Goal: Task Accomplishment & Management: Manage account settings

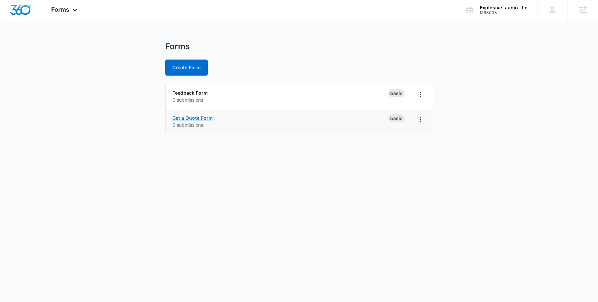
click at [188, 119] on link "Get a Quote Form" at bounding box center [192, 118] width 41 height 6
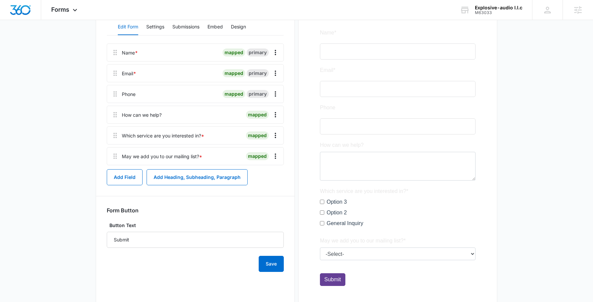
scroll to position [123, 0]
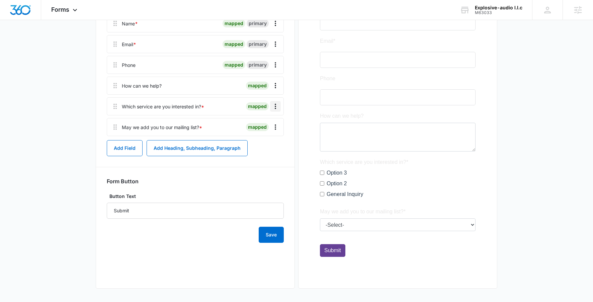
click at [277, 108] on icon "Overflow Menu" at bounding box center [275, 106] width 8 height 8
click at [268, 139] on button "Delete" at bounding box center [261, 135] width 38 height 10
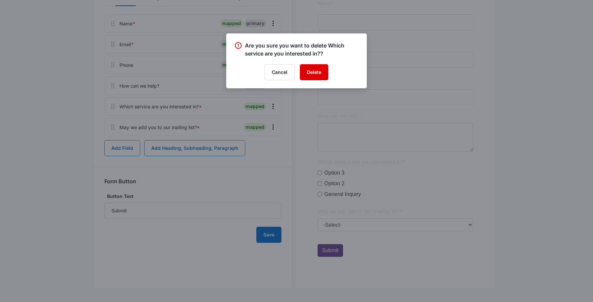
click at [314, 74] on button "Delete" at bounding box center [314, 72] width 28 height 16
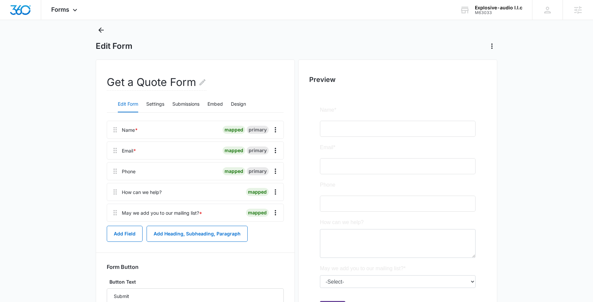
scroll to position [0, 0]
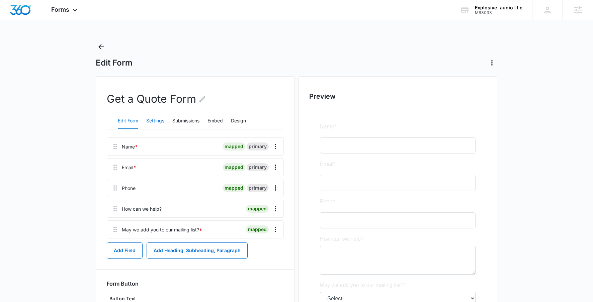
click at [156, 123] on button "Settings" at bounding box center [155, 121] width 18 height 16
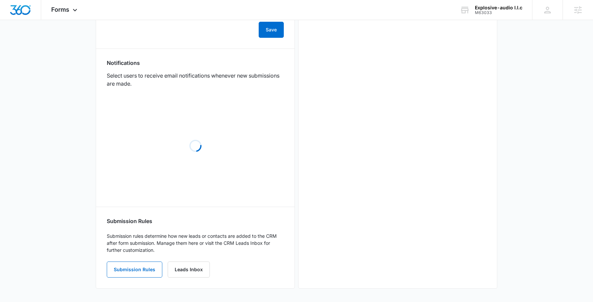
scroll to position [293, 0]
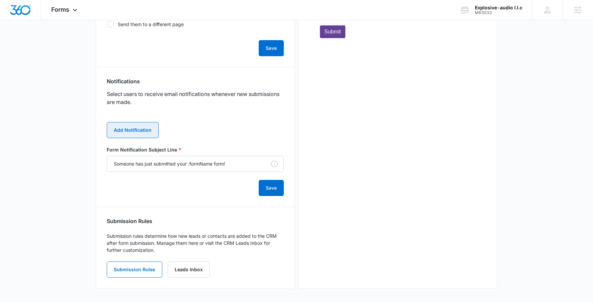
click at [139, 132] on button "Add Notification" at bounding box center [133, 130] width 52 height 16
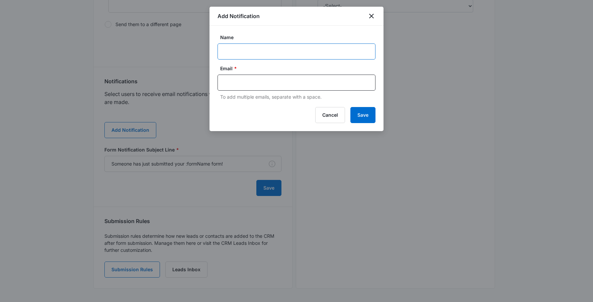
click at [238, 57] on input "Name" at bounding box center [297, 52] width 158 height 16
type input "Client Notification"
click at [250, 87] on input "text" at bounding box center [297, 83] width 145 height 10
paste input "[URL][DOMAIN_NAME][US_STATE][US_STATE],"
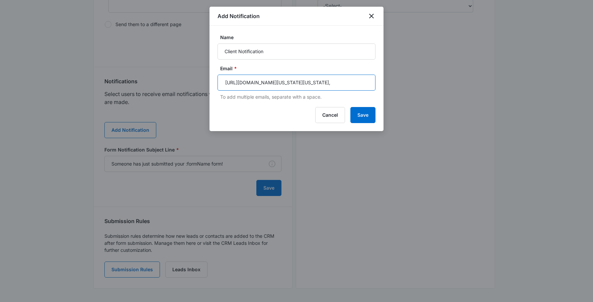
click at [251, 87] on input "[URL][DOMAIN_NAME][US_STATE][US_STATE]," at bounding box center [297, 83] width 145 height 10
type input "[EMAIL_ADDRESS][DOMAIN_NAME]"
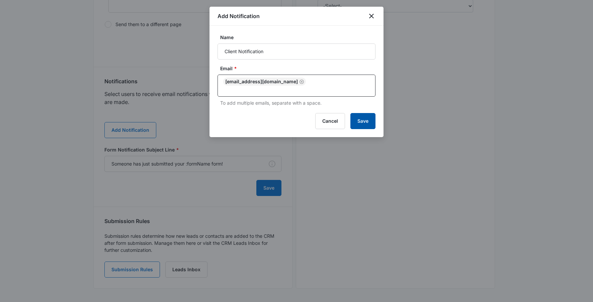
click at [367, 113] on button "Save" at bounding box center [362, 121] width 25 height 16
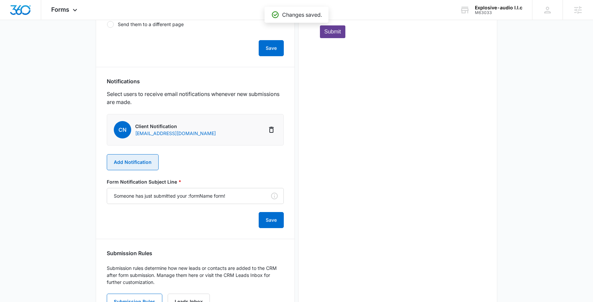
click at [141, 159] on button "Add Notification" at bounding box center [133, 162] width 52 height 16
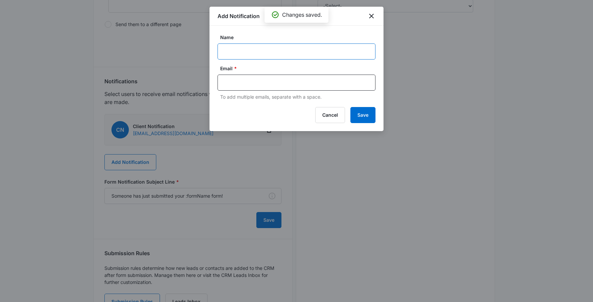
click at [228, 54] on input "Name" at bounding box center [297, 52] width 158 height 16
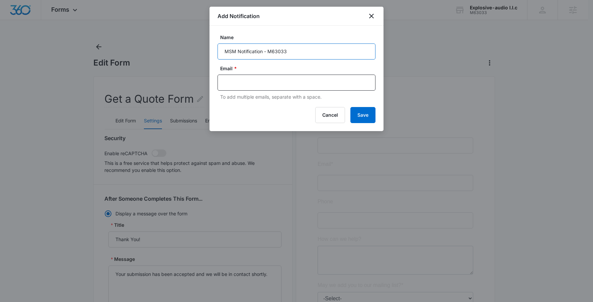
type input "MSM Notification - M63033"
type input "[EMAIL_ADDRESS][PERSON_NAME][DOMAIN_NAME]"
click at [362, 122] on button "Save" at bounding box center [362, 115] width 25 height 16
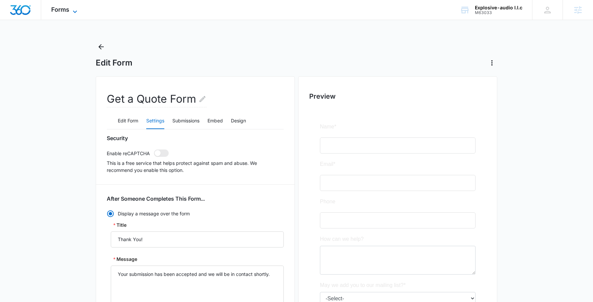
click at [71, 10] on icon at bounding box center [75, 12] width 8 height 8
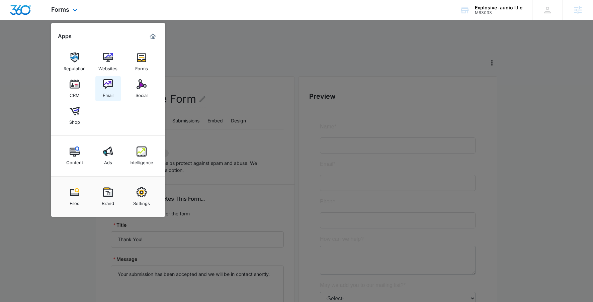
click at [105, 94] on div "Email" at bounding box center [108, 93] width 11 height 9
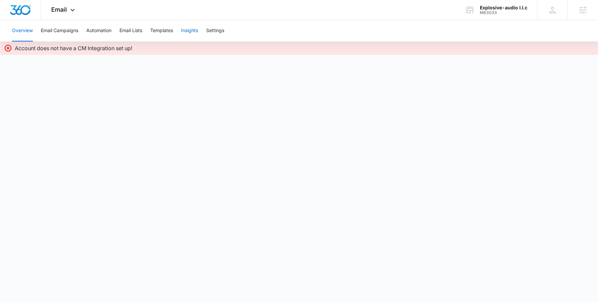
click at [184, 30] on button "Insights" at bounding box center [189, 30] width 17 height 21
click at [165, 33] on button "Templates" at bounding box center [161, 30] width 23 height 21
click at [68, 8] on div "Email Apps Reputation Websites Forms CRM Email Social Shop Content Ads Intellig…" at bounding box center [64, 10] width 46 height 20
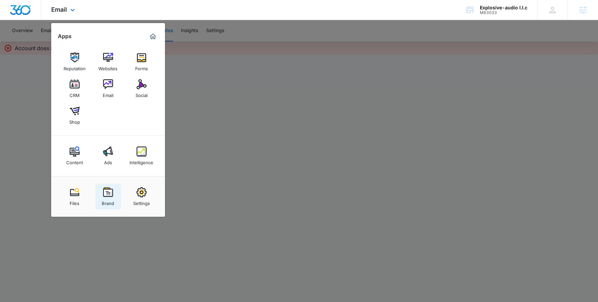
click at [108, 200] on div "Brand" at bounding box center [108, 202] width 12 height 9
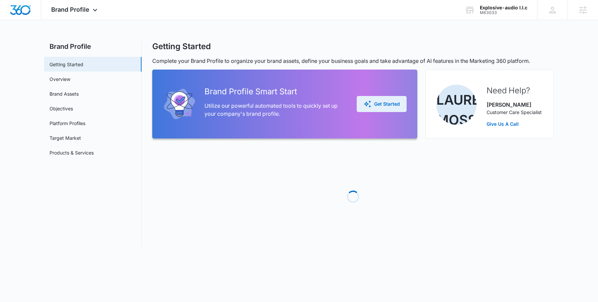
click at [377, 103] on div "Get Started" at bounding box center [382, 104] width 36 height 8
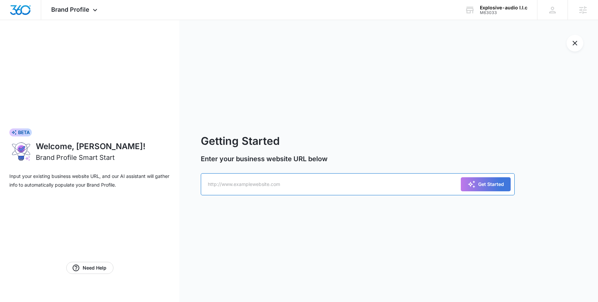
click at [296, 192] on input "text" at bounding box center [358, 184] width 314 height 22
type input "[DOMAIN_NAME]"
click at [62, 18] on div "Brand Profile Apps Reputation Websites Forms CRM Email Social Shop Content Ads …" at bounding box center [75, 10] width 68 height 20
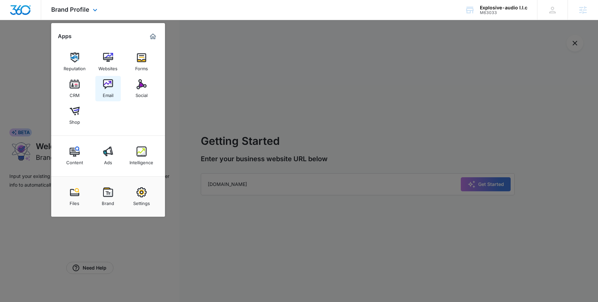
click at [113, 88] on img at bounding box center [108, 84] width 10 height 10
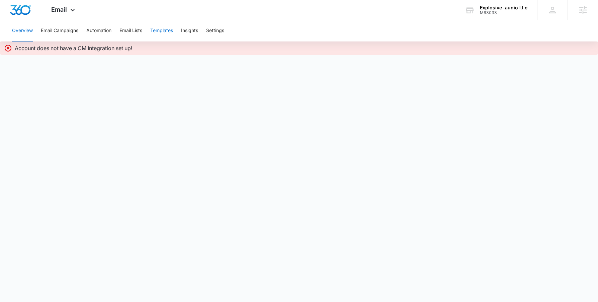
click at [159, 31] on button "Templates" at bounding box center [161, 30] width 23 height 21
click at [95, 46] on p "Account does not have a CM Integration set up!" at bounding box center [74, 48] width 118 height 8
click at [62, 10] on span "Email" at bounding box center [59, 9] width 16 height 7
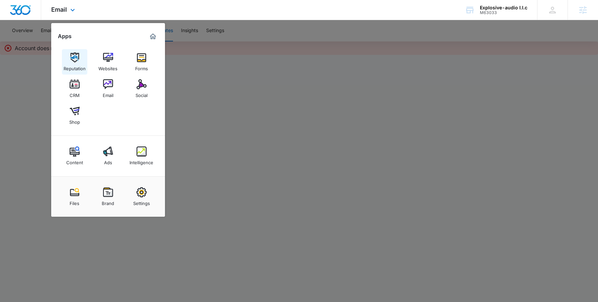
click at [79, 74] on link "Reputation" at bounding box center [74, 61] width 25 height 25
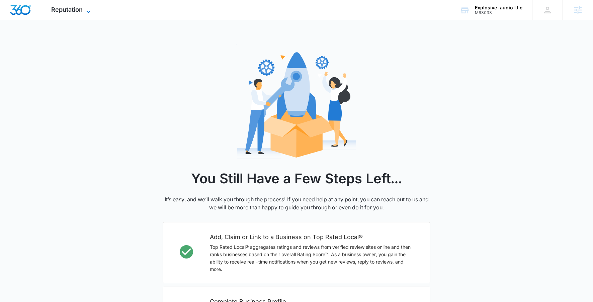
click at [75, 11] on span "Reputation" at bounding box center [66, 9] width 31 height 7
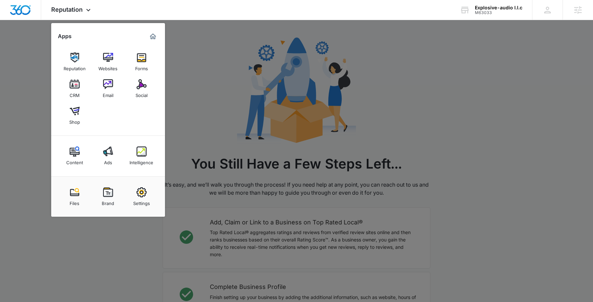
click at [350, 159] on div at bounding box center [296, 151] width 593 height 302
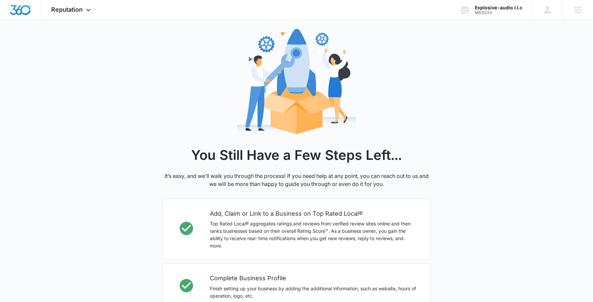
scroll to position [175, 0]
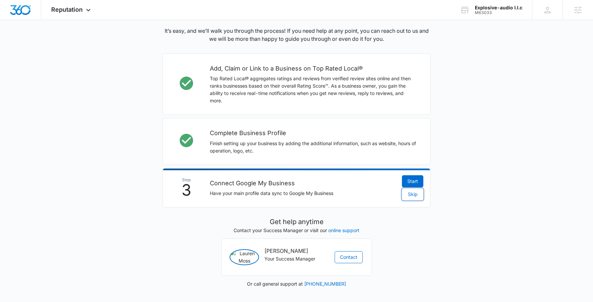
click at [416, 191] on span "Skip" at bounding box center [413, 194] width 10 height 7
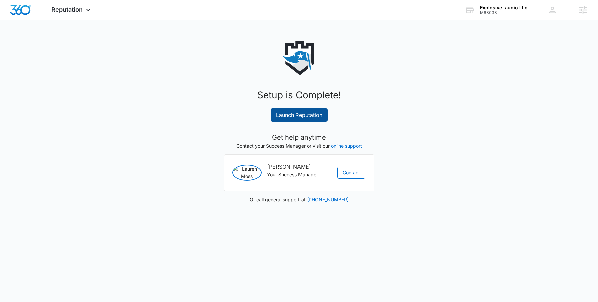
click at [297, 116] on link "Launch Reputation" at bounding box center [299, 114] width 57 height 13
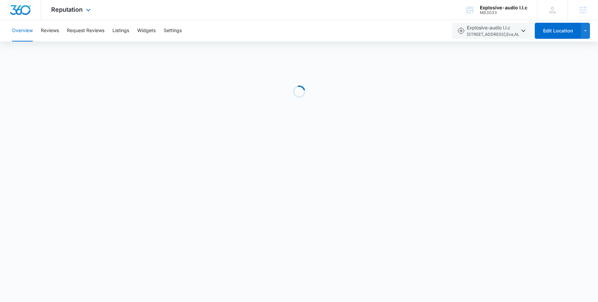
click at [72, 2] on div "Reputation Apps Reputation Websites Forms CRM Email Social Shop Content Ads Int…" at bounding box center [71, 10] width 61 height 20
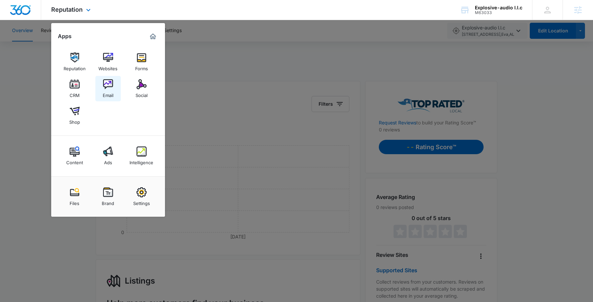
click at [111, 89] on div "Email" at bounding box center [108, 93] width 11 height 9
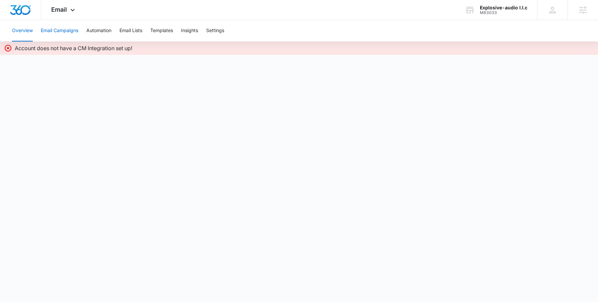
click at [63, 25] on button "Email Campaigns" at bounding box center [59, 30] width 37 height 21
click at [65, 18] on div "Email Apps Reputation Websites Forms CRM Email Social Shop Content Ads Intellig…" at bounding box center [64, 10] width 46 height 20
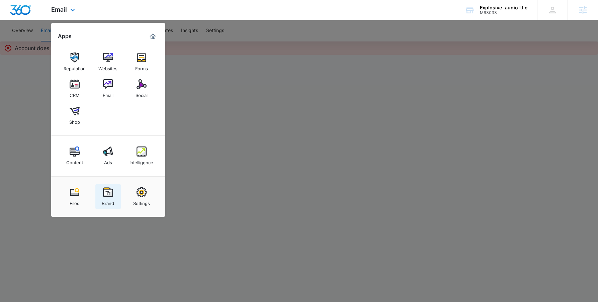
click at [115, 197] on link "Brand" at bounding box center [107, 196] width 25 height 25
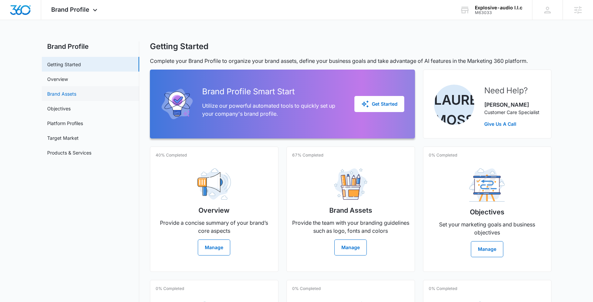
click at [76, 90] on link "Brand Assets" at bounding box center [61, 93] width 29 height 7
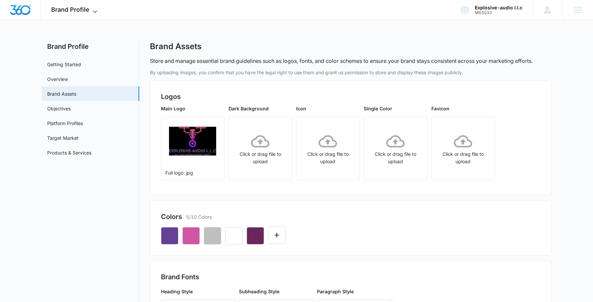
click at [58, 12] on span "Brand Profile" at bounding box center [70, 9] width 38 height 7
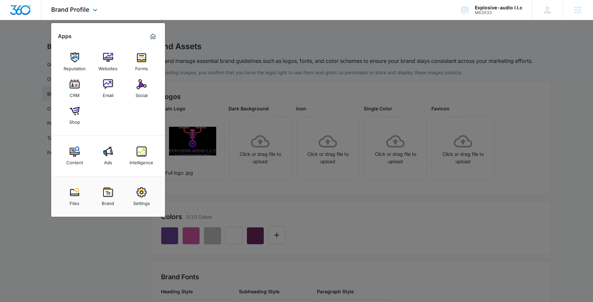
click at [26, 6] on img "Dashboard" at bounding box center [20, 10] width 21 height 10
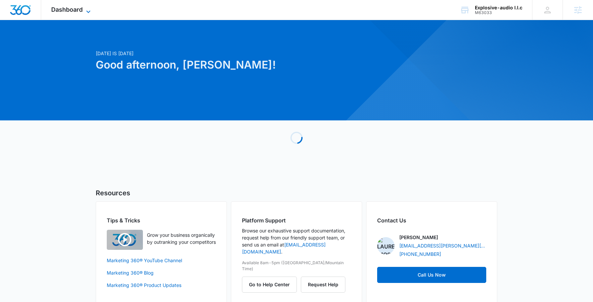
click at [78, 9] on span "Dashboard" at bounding box center [66, 9] width 31 height 7
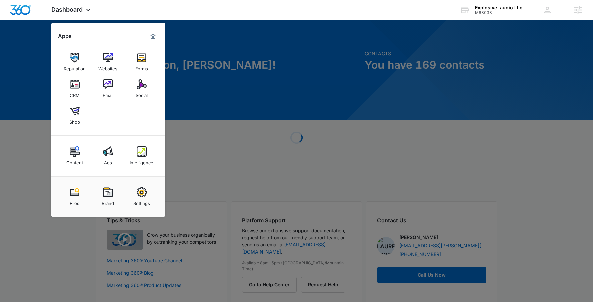
click at [273, 181] on div at bounding box center [296, 151] width 593 height 302
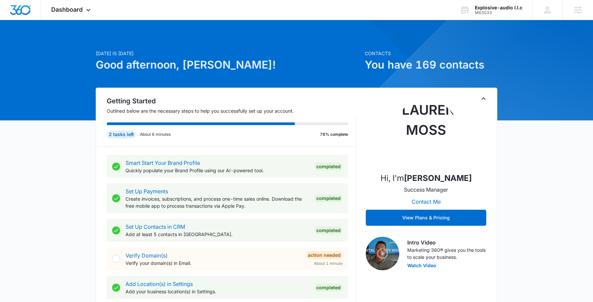
click at [283, 222] on div "Set Up Contacts in CRM Add at least 5 contacts in [GEOGRAPHIC_DATA]. Completed" at bounding box center [227, 230] width 241 height 23
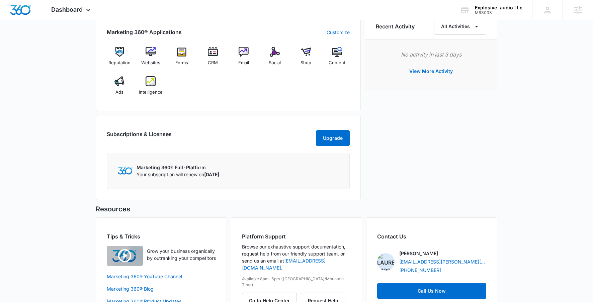
scroll to position [449, 0]
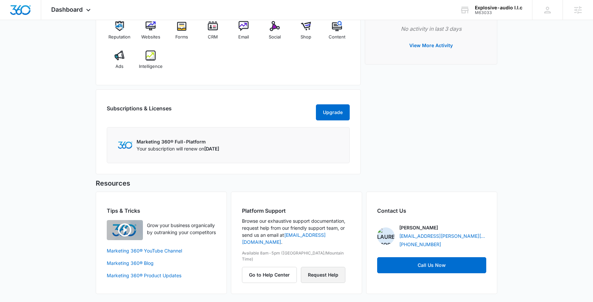
click at [324, 267] on button "Request Help" at bounding box center [323, 275] width 45 height 16
click at [58, 8] on span "Dashboard" at bounding box center [66, 9] width 31 height 7
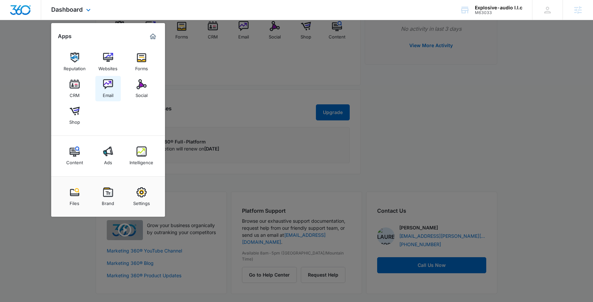
click at [109, 92] on div "Email" at bounding box center [108, 93] width 11 height 9
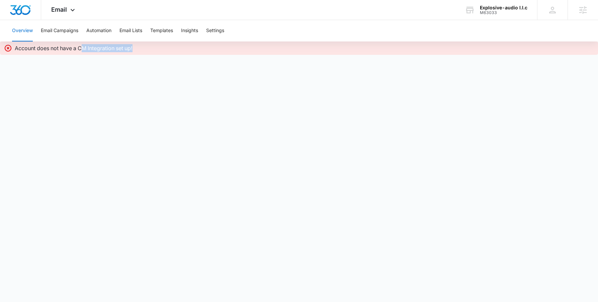
drag, startPoint x: 83, startPoint y: 46, endPoint x: 270, endPoint y: 55, distance: 187.7
click at [270, 55] on body "Email Apps Reputation Websites Forms CRM Email Social Shop Content Ads Intellig…" at bounding box center [299, 151] width 598 height 302
click at [68, 7] on div "Email Apps Reputation Websites Forms CRM Email Social Shop Content Ads Intellig…" at bounding box center [64, 10] width 46 height 20
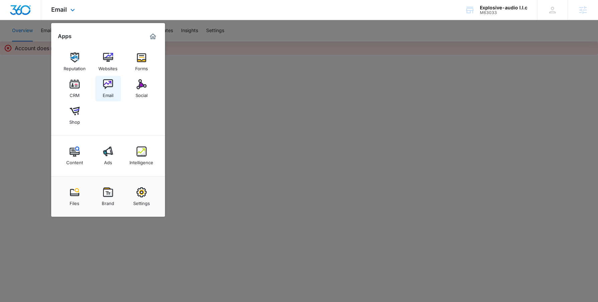
click at [102, 90] on link "Email" at bounding box center [107, 88] width 25 height 25
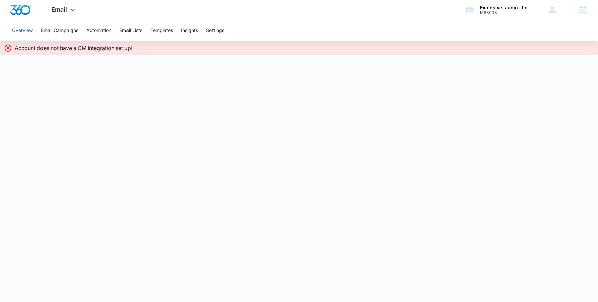
click at [22, 9] on img "Dashboard" at bounding box center [20, 10] width 21 height 10
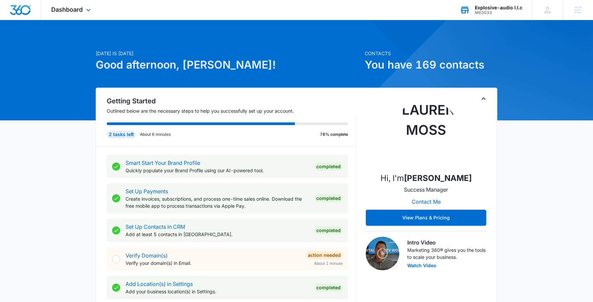
click at [483, 12] on div "M63033" at bounding box center [499, 12] width 48 height 5
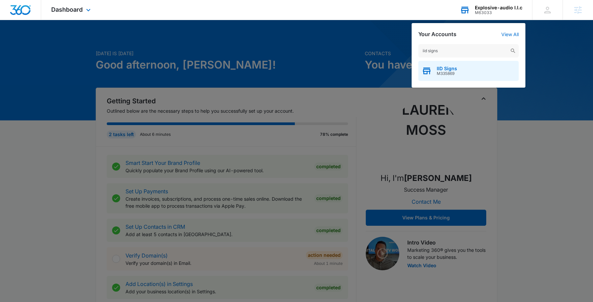
type input "iid signs"
click at [426, 71] on icon "button" at bounding box center [427, 71] width 10 height 10
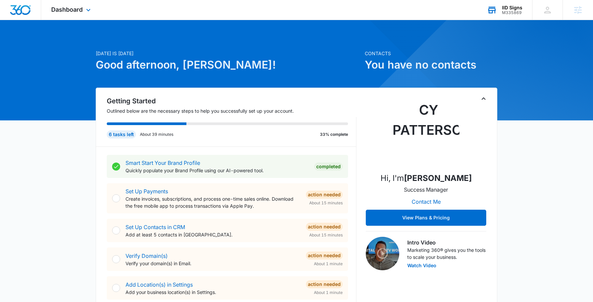
click at [77, 17] on div "Dashboard Apps Reputation Websites Forms CRM Email Social Shop Content Ads Inte…" at bounding box center [71, 10] width 61 height 20
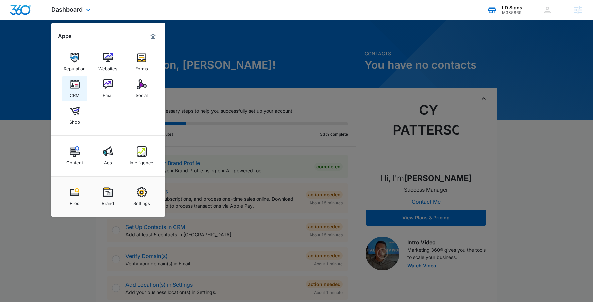
click at [71, 87] on img at bounding box center [75, 84] width 10 height 10
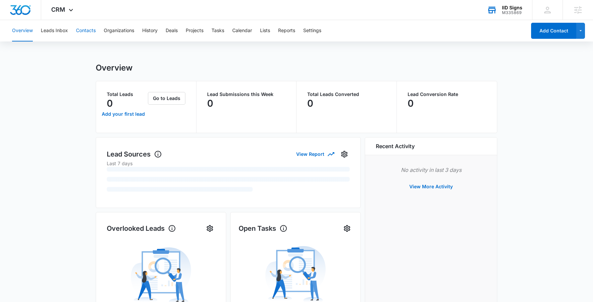
click at [83, 31] on button "Contacts" at bounding box center [86, 30] width 20 height 21
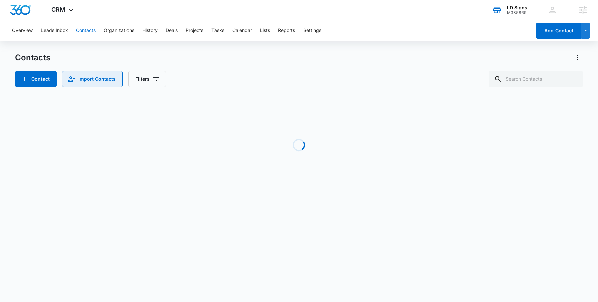
click at [100, 79] on button "Import Contacts" at bounding box center [92, 79] width 61 height 16
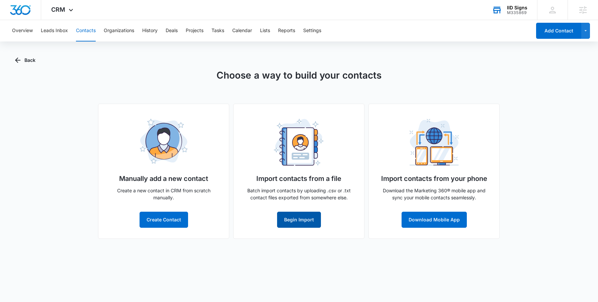
click at [292, 219] on button "Begin Import" at bounding box center [299, 220] width 44 height 16
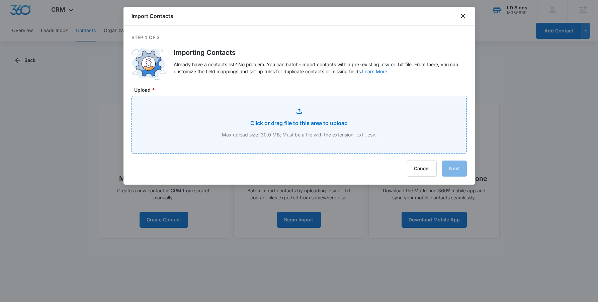
click at [297, 119] on input "Upload *" at bounding box center [299, 124] width 335 height 57
click at [303, 124] on input "Upload *" at bounding box center [299, 124] width 335 height 57
type input "C:\fakepath\IID QB Customer List (1).CSV"
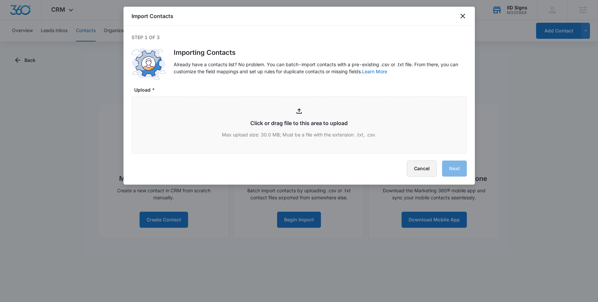
click at [416, 170] on button "Cancel" at bounding box center [422, 169] width 30 height 16
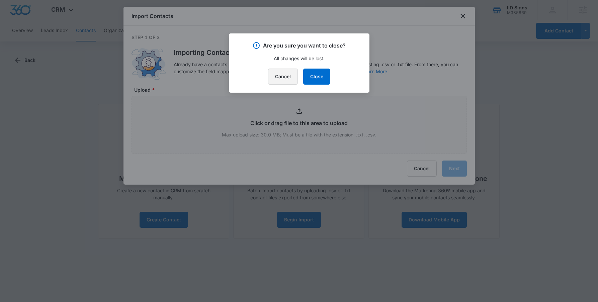
click at [281, 80] on button "Cancel" at bounding box center [283, 77] width 30 height 16
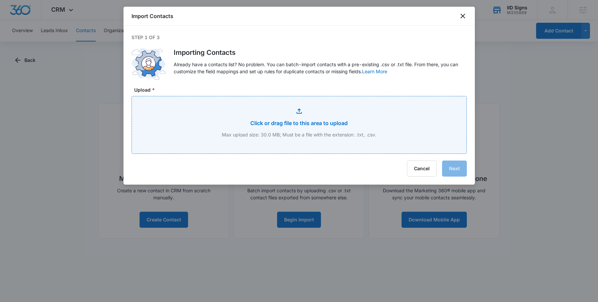
click at [309, 125] on input "Upload *" at bounding box center [299, 124] width 335 height 57
click at [303, 115] on input "Upload *" at bounding box center [299, 124] width 335 height 57
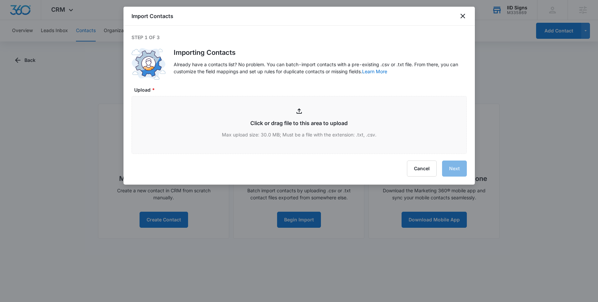
click at [321, 170] on div "Cancel Next" at bounding box center [299, 169] width 335 height 16
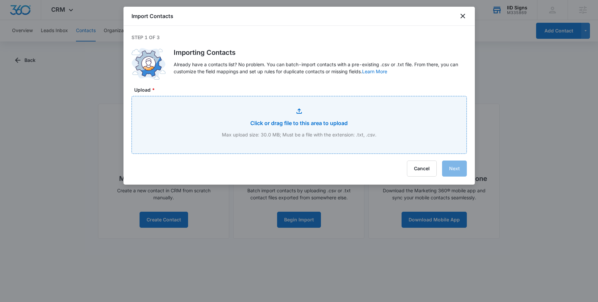
click at [325, 118] on input "Upload *" at bounding box center [299, 124] width 335 height 57
type input "C:\fakepath\IID QB Customer List.CSV"
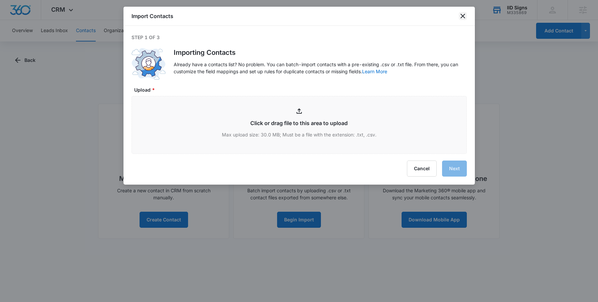
click at [465, 16] on icon "close" at bounding box center [463, 16] width 8 height 8
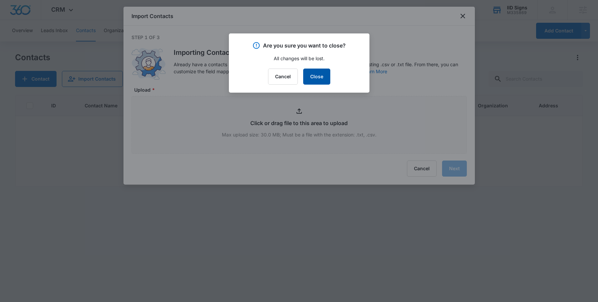
click at [311, 79] on button "Close" at bounding box center [316, 77] width 27 height 16
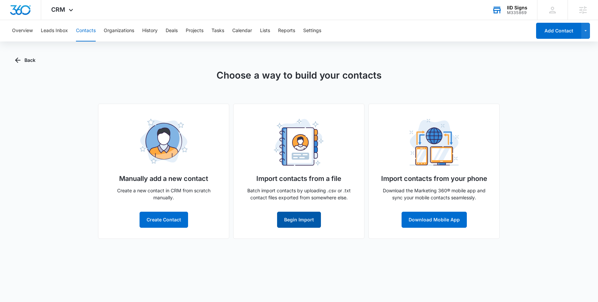
click at [290, 224] on button "Begin Import" at bounding box center [299, 220] width 44 height 16
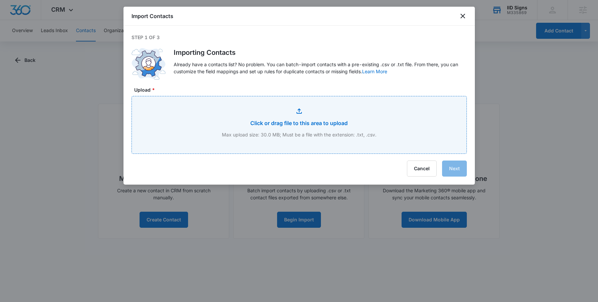
click at [323, 142] on input "Upload *" at bounding box center [299, 124] width 335 height 57
type input "C:\fakepath\IID QB Customer List (1).CSV"
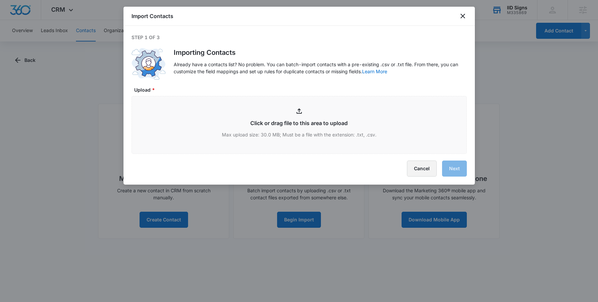
click at [421, 167] on button "Cancel" at bounding box center [422, 169] width 30 height 16
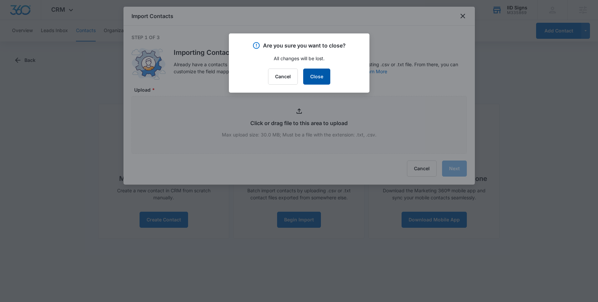
click at [319, 81] on button "Close" at bounding box center [316, 77] width 27 height 16
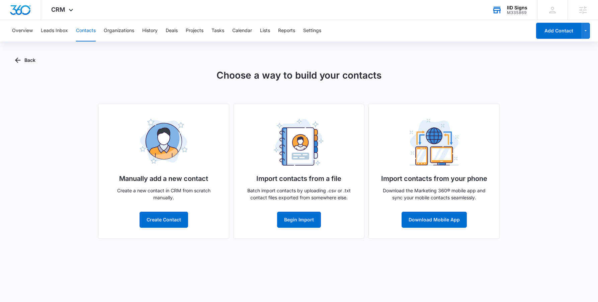
click at [304, 29] on div "Overview Leads Inbox Contacts Organizations History Deals Projects Tasks Calend…" at bounding box center [270, 30] width 524 height 21
click at [309, 30] on button "Settings" at bounding box center [312, 30] width 18 height 21
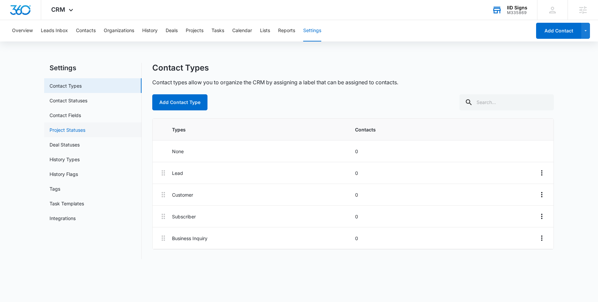
click at [85, 131] on link "Project Statuses" at bounding box center [68, 130] width 36 height 7
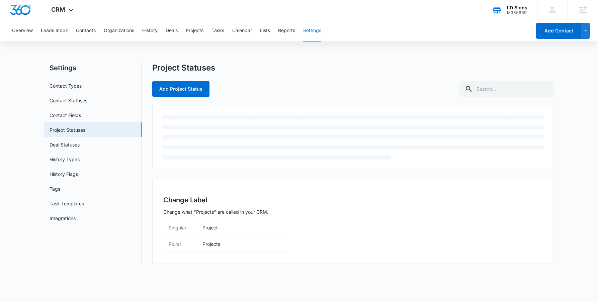
click at [81, 119] on link "Contact Fields" at bounding box center [65, 115] width 31 height 7
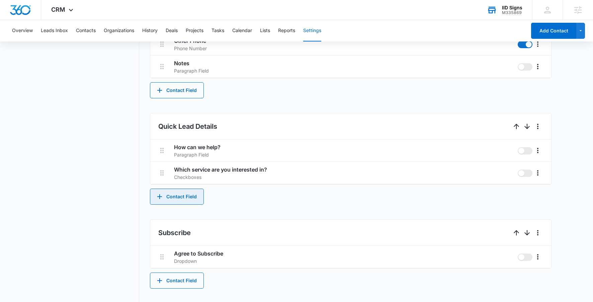
scroll to position [361, 0]
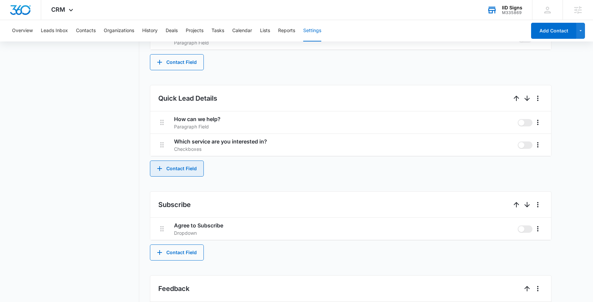
click at [179, 170] on button "Contact Field" at bounding box center [177, 169] width 54 height 16
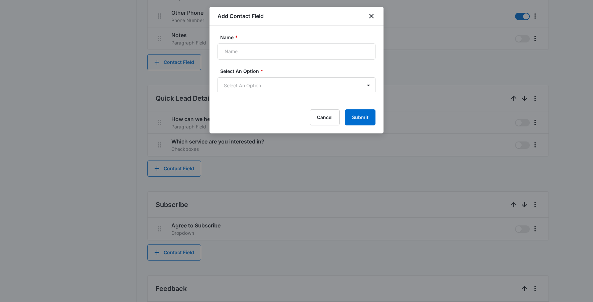
click at [299, 61] on form "Name * Select An Option * Select An Option Cancel Submit" at bounding box center [297, 80] width 158 height 92
click at [294, 49] on input "Name *" at bounding box center [297, 52] width 158 height 16
type input "Customer"
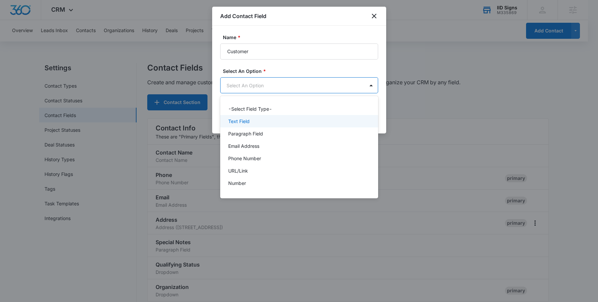
click at [322, 121] on div "Text Field" at bounding box center [298, 121] width 141 height 7
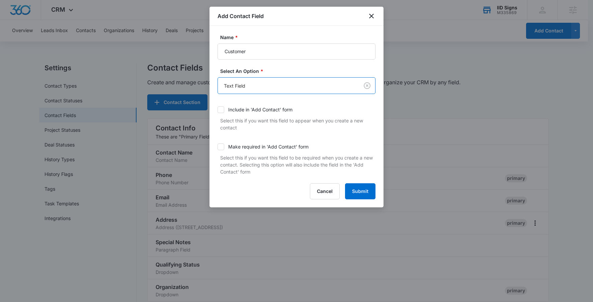
click at [361, 169] on p "Select this if you want this field to be required when you create a new contact…" at bounding box center [297, 164] width 155 height 21
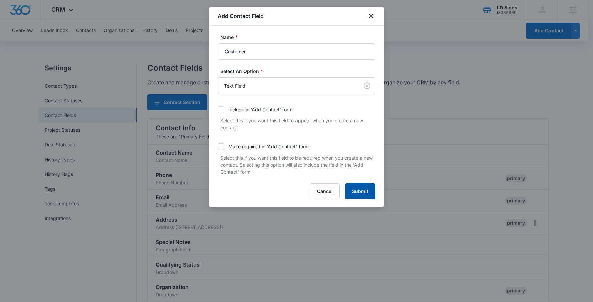
click at [357, 187] on button "Submit" at bounding box center [360, 191] width 30 height 16
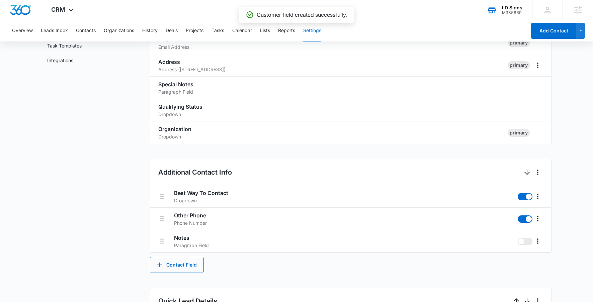
scroll to position [404, 0]
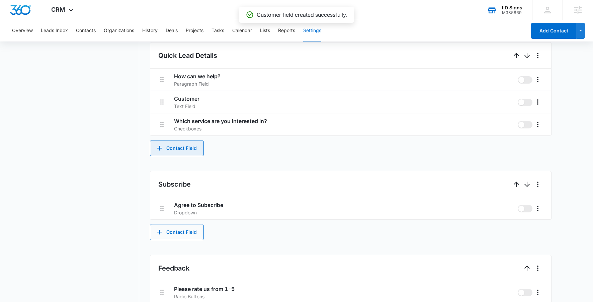
click at [182, 152] on button "Contact Field" at bounding box center [177, 148] width 54 height 16
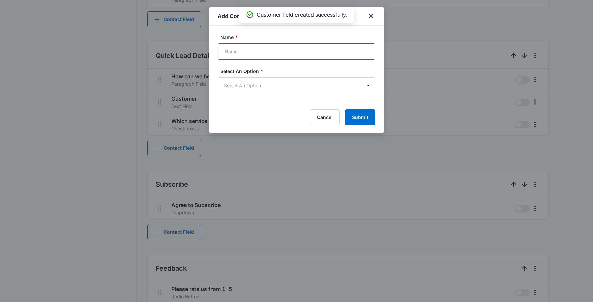
click at [245, 55] on input "Name *" at bounding box center [297, 52] width 158 height 16
type input "Company"
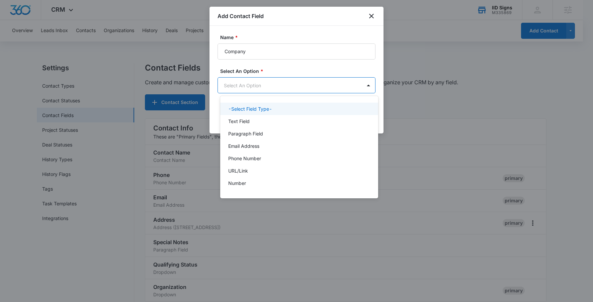
scroll to position [0, 0]
click at [238, 85] on body "CRM Apps Reputation Websites Forms CRM Email Social Shop Content Ads Intelligen…" at bounding box center [299, 151] width 598 height 302
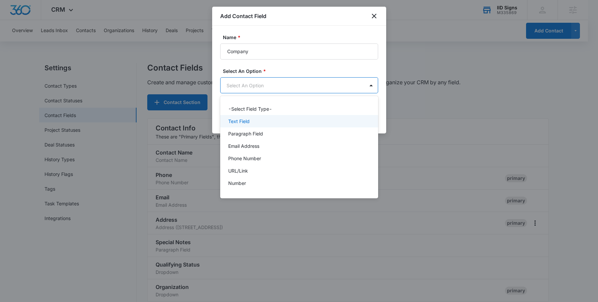
click at [241, 122] on p "Text Field" at bounding box center [238, 121] width 21 height 7
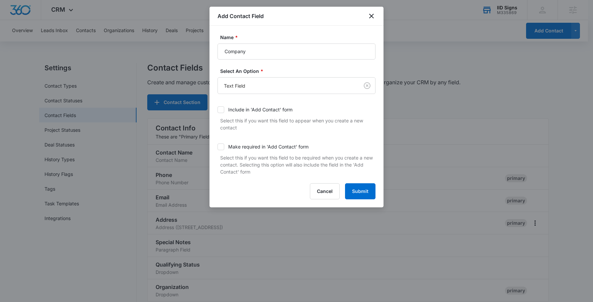
click at [362, 201] on div "Name * Company Select An Option * Text Field Include in 'Add Contact' form Sele…" at bounding box center [297, 117] width 174 height 182
click at [357, 197] on button "Submit" at bounding box center [360, 191] width 30 height 16
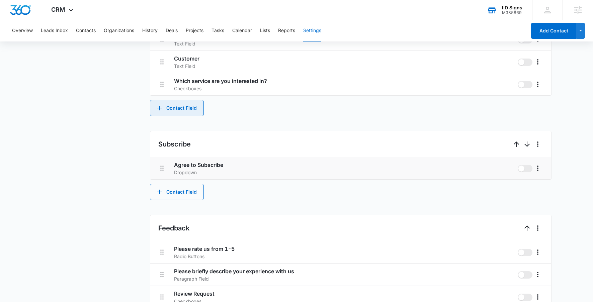
scroll to position [466, 0]
click at [179, 108] on button "Contact Field" at bounding box center [177, 109] width 54 height 16
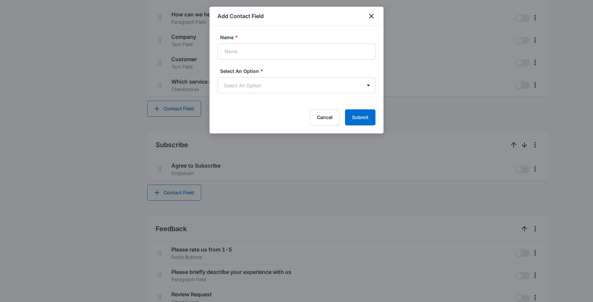
click at [242, 41] on div "Name *" at bounding box center [297, 47] width 158 height 26
click at [238, 55] on input "Name *" at bounding box center [297, 52] width 158 height 16
type input "Bill to 1 (Name)"
drag, startPoint x: 370, startPoint y: 113, endPoint x: 338, endPoint y: 91, distance: 38.0
click at [343, 78] on form "Name * [PERSON_NAME] to 1 (Name) Select An Option * Select An Option Cancel Sub…" at bounding box center [297, 80] width 158 height 92
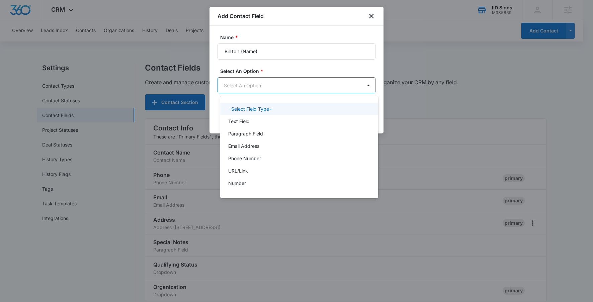
scroll to position [0, 0]
click at [338, 91] on body "CRM Apps Reputation Websites Forms CRM Email Social Shop Content Ads Intelligen…" at bounding box center [299, 151] width 598 height 302
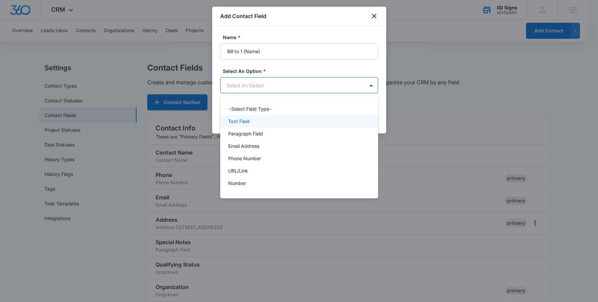
click at [299, 123] on div "Text Field" at bounding box center [298, 121] width 141 height 7
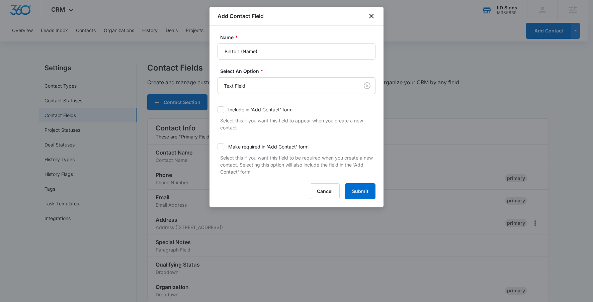
click at [358, 183] on form "Name * [PERSON_NAME] to 1 (Name) Select An Option * Text Field Include in 'Add …" at bounding box center [297, 117] width 158 height 166
click at [355, 195] on button "Submit" at bounding box center [360, 191] width 30 height 16
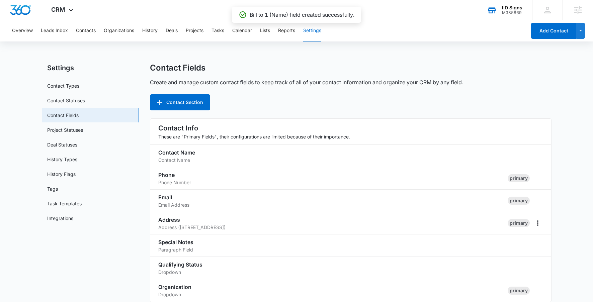
scroll to position [446, 0]
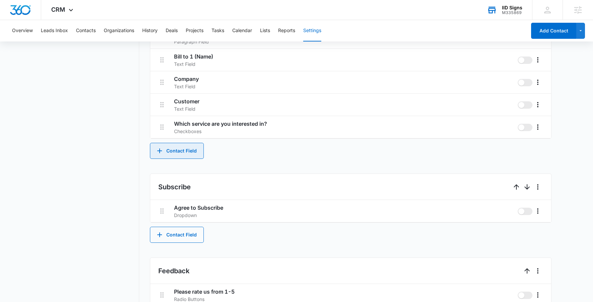
click at [169, 150] on button "Contact Field" at bounding box center [177, 151] width 54 height 16
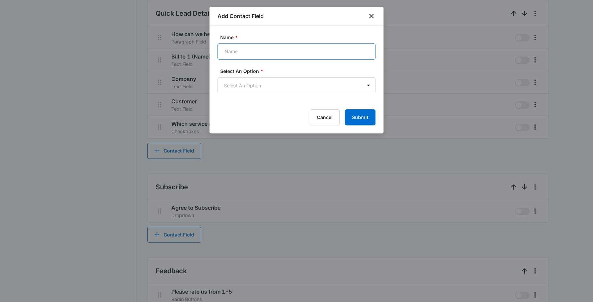
click at [257, 48] on input "Name *" at bounding box center [297, 52] width 158 height 16
type input "Tax Item"
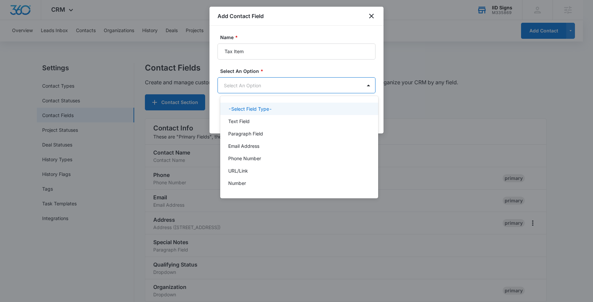
scroll to position [0, 0]
click at [263, 86] on body "CRM Apps Reputation Websites Forms CRM Email Social Shop Content Ads Intelligen…" at bounding box center [299, 151] width 598 height 302
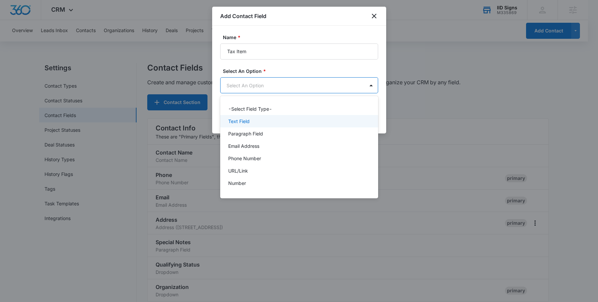
click at [255, 119] on div "Text Field" at bounding box center [298, 121] width 141 height 7
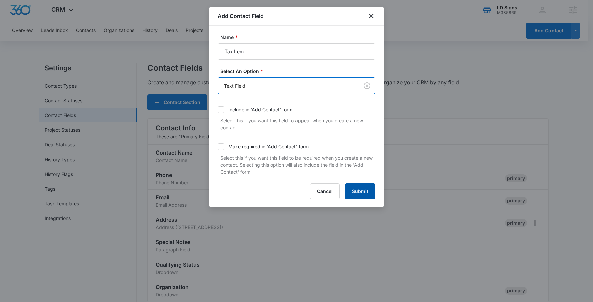
click at [355, 186] on button "Submit" at bounding box center [360, 191] width 30 height 16
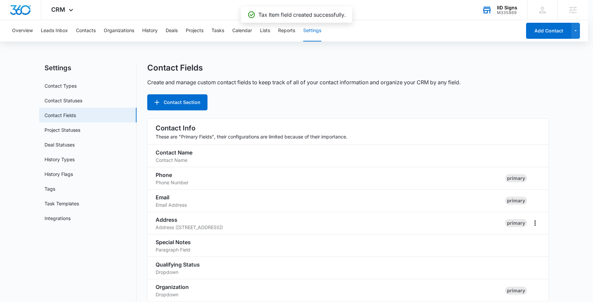
scroll to position [468, 0]
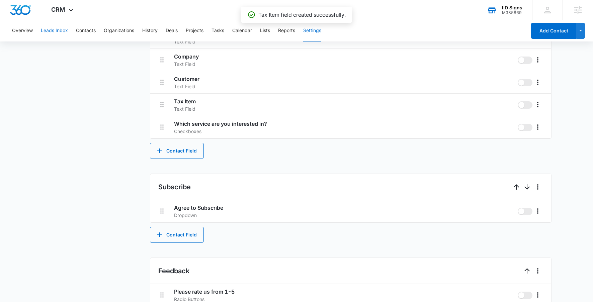
click at [55, 30] on button "Leads Inbox" at bounding box center [54, 30] width 27 height 21
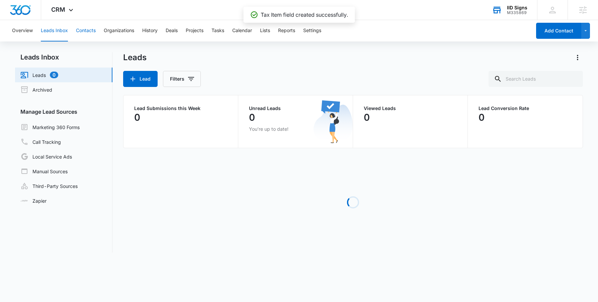
click at [88, 27] on button "Contacts" at bounding box center [86, 30] width 20 height 21
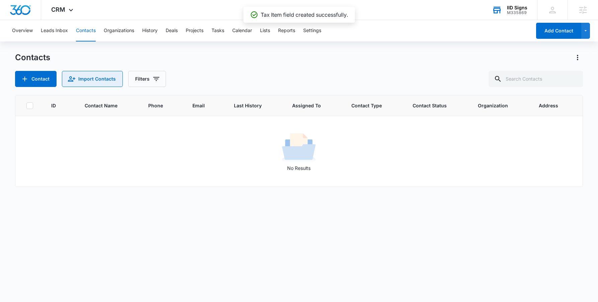
click at [87, 85] on button "Import Contacts" at bounding box center [92, 79] width 61 height 16
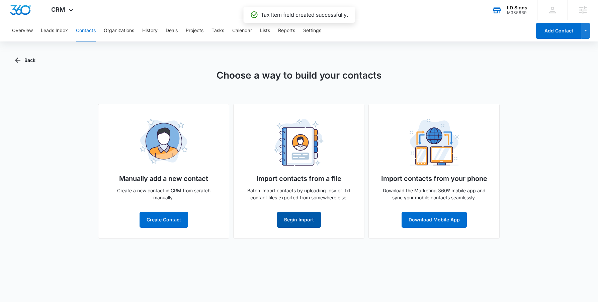
click at [291, 223] on button "Begin Import" at bounding box center [299, 220] width 44 height 16
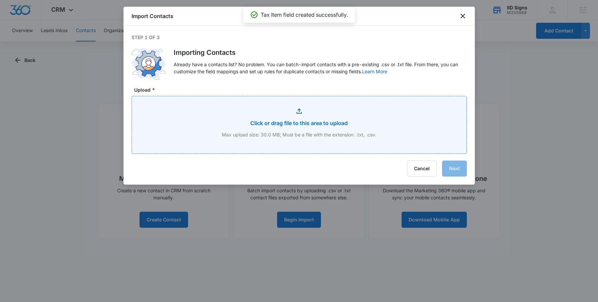
click at [257, 116] on input "Upload *" at bounding box center [299, 124] width 335 height 57
type input "C:\fakepath\IID QB Customer List - IID QB Customer List.csv"
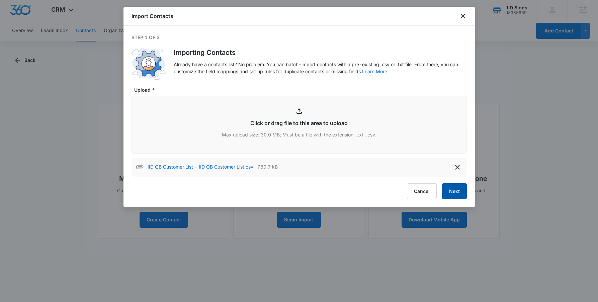
click at [459, 195] on button "Next" at bounding box center [454, 191] width 25 height 16
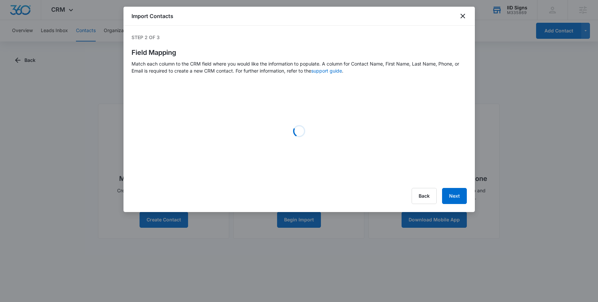
select select "363"
select select "364"
select select "78"
select select "79"
select select "184"
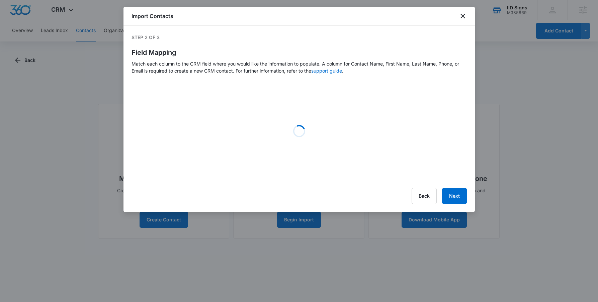
select select "366"
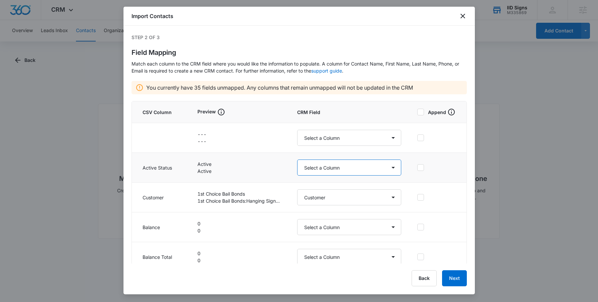
click at [329, 169] on select "Select a Column Address/City Address/Country Address/State Address/Street Addre…" at bounding box center [349, 168] width 104 height 16
click at [424, 278] on button "Back" at bounding box center [424, 278] width 25 height 16
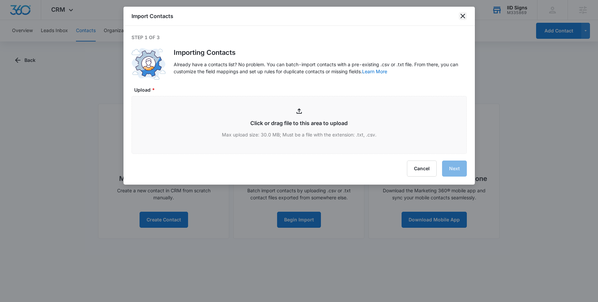
click at [460, 19] on icon "close" at bounding box center [463, 16] width 8 height 8
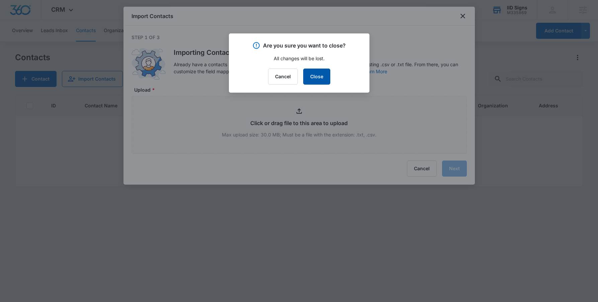
click at [320, 71] on button "Close" at bounding box center [316, 77] width 27 height 16
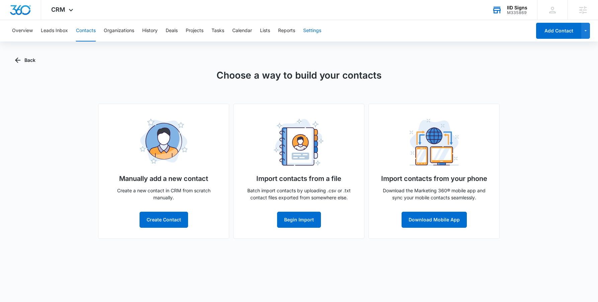
click at [316, 30] on button "Settings" at bounding box center [312, 30] width 18 height 21
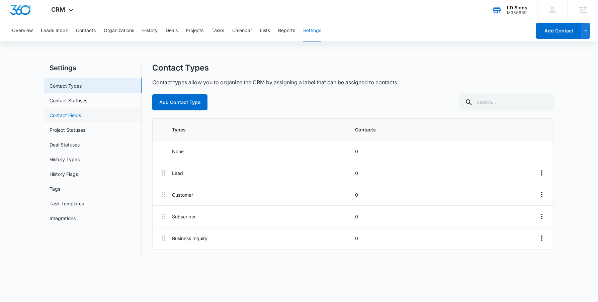
click at [81, 114] on link "Contact Fields" at bounding box center [65, 115] width 31 height 7
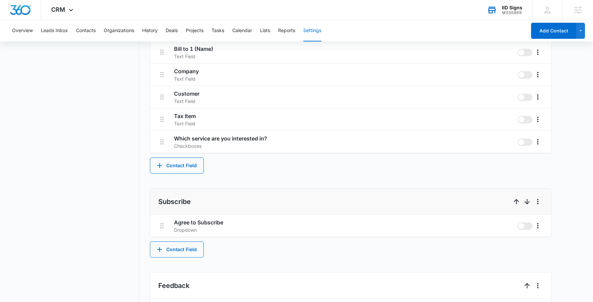
scroll to position [462, 0]
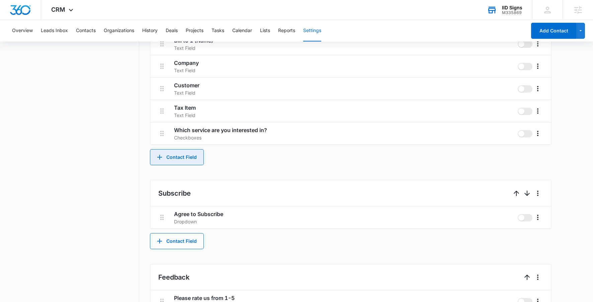
click at [185, 160] on button "Contact Field" at bounding box center [177, 157] width 54 height 16
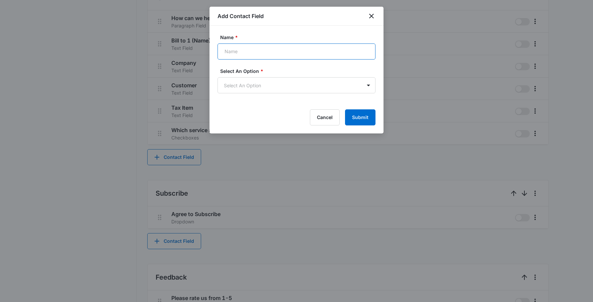
click at [257, 56] on input "Name *" at bounding box center [297, 52] width 158 height 16
type input "Active Status"
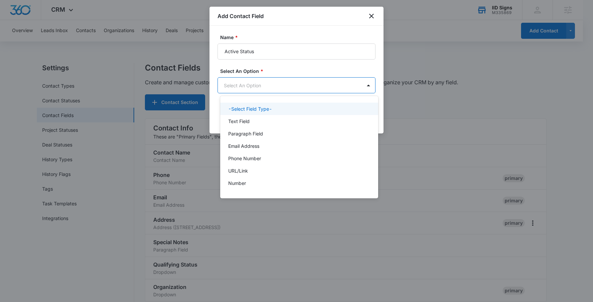
scroll to position [0, 0]
click at [257, 79] on body "CRM Apps Reputation Websites Forms CRM Email Social Shop Content Ads Intelligen…" at bounding box center [299, 151] width 598 height 302
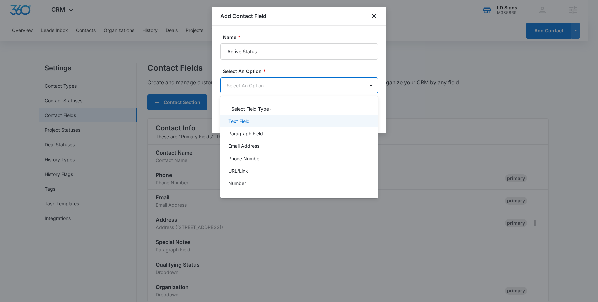
click at [252, 125] on div "Text Field" at bounding box center [299, 121] width 158 height 12
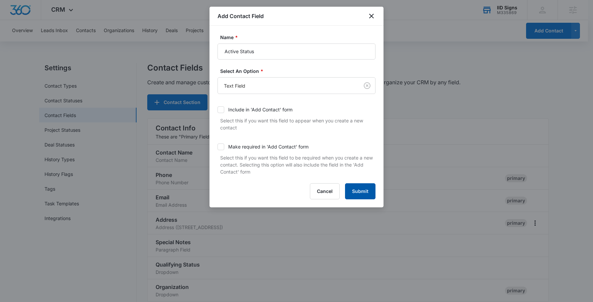
click at [356, 193] on button "Submit" at bounding box center [360, 191] width 30 height 16
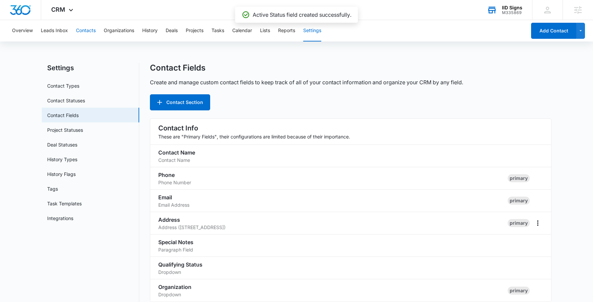
click at [86, 35] on button "Contacts" at bounding box center [86, 30] width 20 height 21
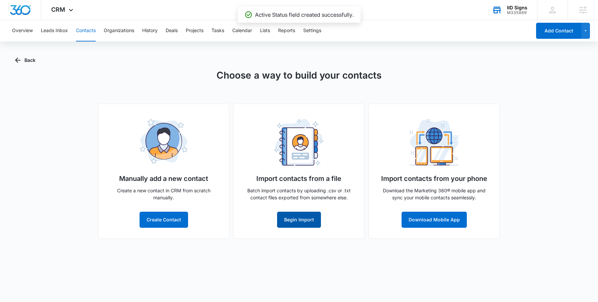
click at [303, 216] on button "Begin Import" at bounding box center [299, 220] width 44 height 16
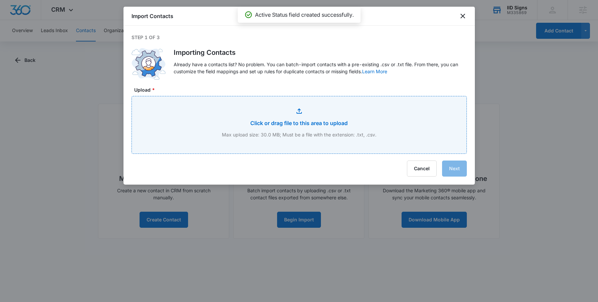
click at [282, 133] on input "Upload *" at bounding box center [299, 124] width 335 height 57
type input "C:\fakepath\IID QB Customer List - IID QB Customer List.csv"
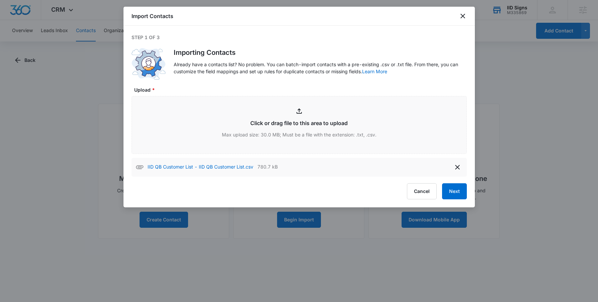
click at [468, 192] on div "Import Contacts Step 1 of 3 Importing Contacts Already have a contacts list? No…" at bounding box center [299, 107] width 351 height 201
click at [452, 189] on button "Next" at bounding box center [454, 191] width 25 height 16
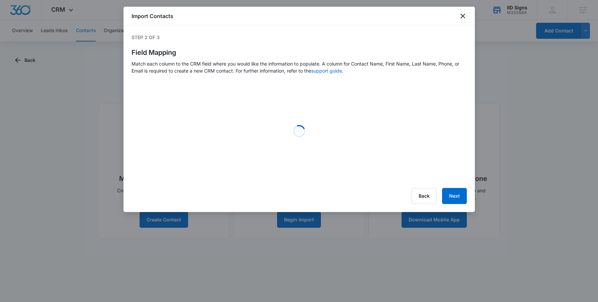
select select "367"
select select "363"
select select "364"
select select "78"
select select "79"
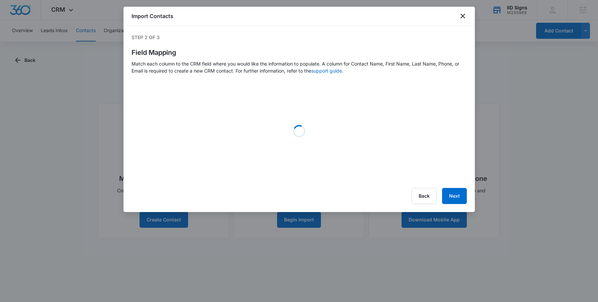
select select "184"
select select "366"
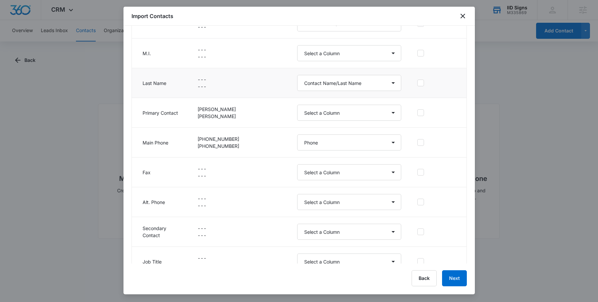
scroll to position [331, 0]
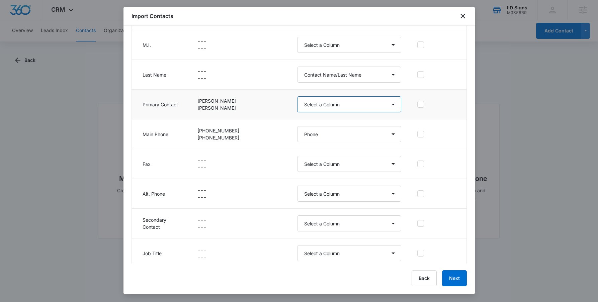
click at [333, 106] on select "Select a Column Active Status Address/City Address/Country Address/State Addres…" at bounding box center [349, 104] width 104 height 16
click at [297, 96] on select "Select a Column Active Status Address/City Address/Country Address/State Addres…" at bounding box center [349, 104] width 104 height 16
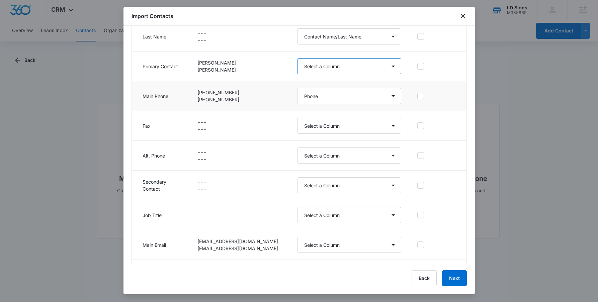
scroll to position [395, 0]
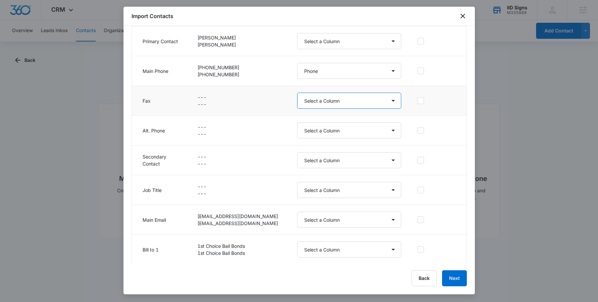
click at [329, 103] on select "Select a Column Active Status Address/City Address/Country Address/State Addres…" at bounding box center [349, 101] width 104 height 16
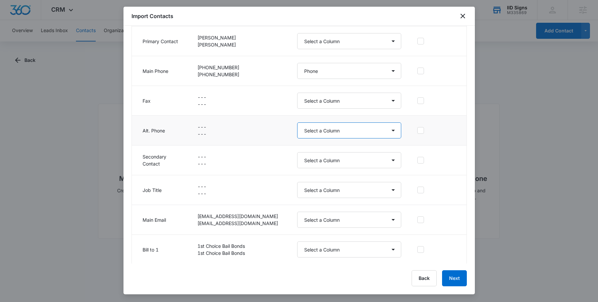
click at [312, 128] on select "Select a Column Active Status Address/City Address/Country Address/State Addres…" at bounding box center [349, 131] width 104 height 16
select select "286"
click at [297, 123] on select "Select a Column Active Status Address/City Address/Country Address/State Addres…" at bounding box center [349, 131] width 104 height 16
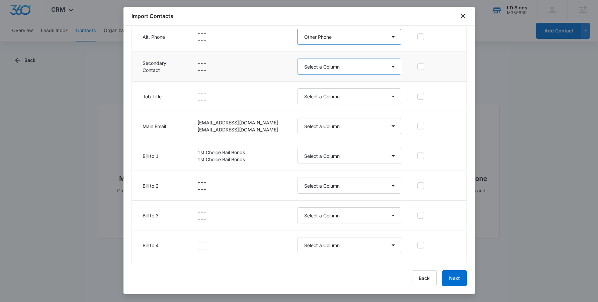
scroll to position [491, 0]
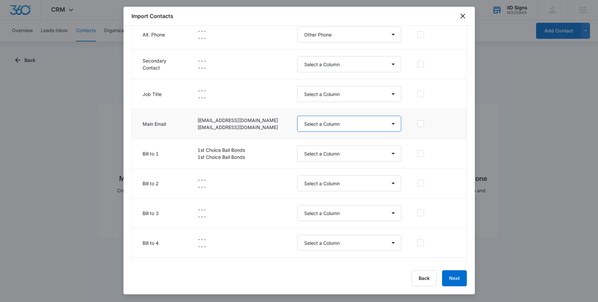
click at [336, 123] on select "Select a Column Active Status Address/City Address/Country Address/State Addres…" at bounding box center [349, 124] width 104 height 16
select select "185"
click at [297, 116] on select "Select a Column Active Status Address/City Address/Country Address/State Addres…" at bounding box center [349, 124] width 104 height 16
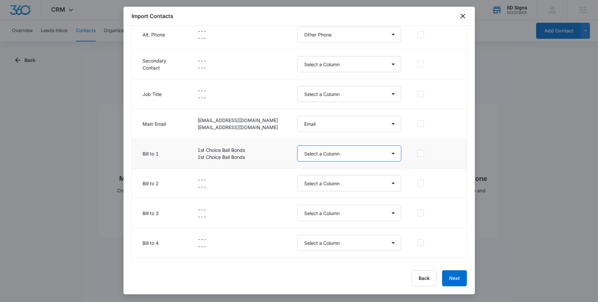
click at [337, 155] on select "Select a Column Active Status Address/City Address/Country Address/State Addres…" at bounding box center [349, 154] width 104 height 16
select select "365"
click at [297, 146] on select "Select a Column Active Status Address/City Address/Country Address/State Addres…" at bounding box center [349, 154] width 104 height 16
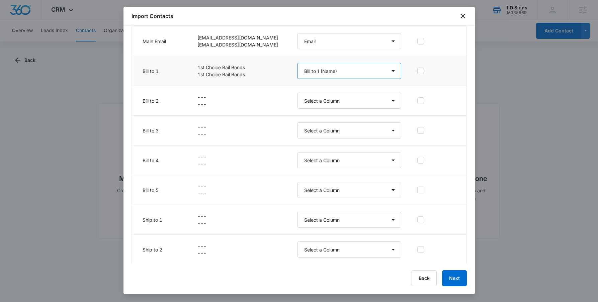
scroll to position [592, 0]
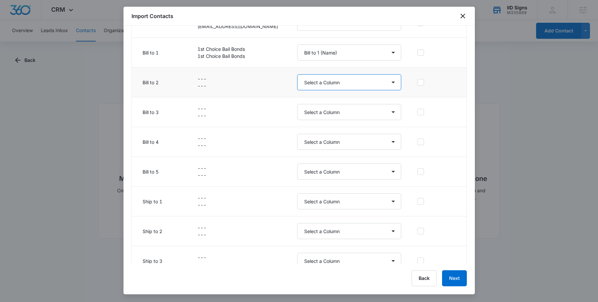
click at [319, 85] on select "Select a Column Active Status Address/City Address/Country Address/State Addres…" at bounding box center [349, 82] width 104 height 16
select select "187"
click at [297, 74] on select "Select a Column Active Status Address/City Address/Country Address/State Addres…" at bounding box center [349, 82] width 104 height 16
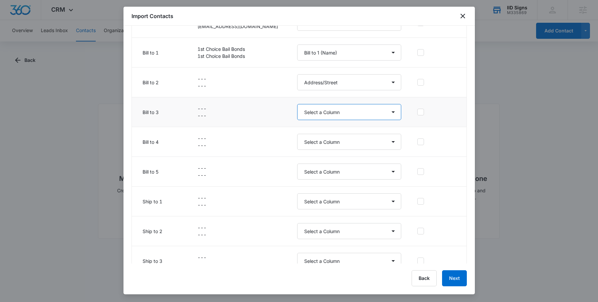
click at [338, 109] on select "Select a Column Active Status Address/City Address/Country Address/State Addres…" at bounding box center [349, 112] width 104 height 16
select select "189"
click at [297, 104] on select "Select a Column Active Status Address/City Address/Country Address/State Addres…" at bounding box center [349, 112] width 104 height 16
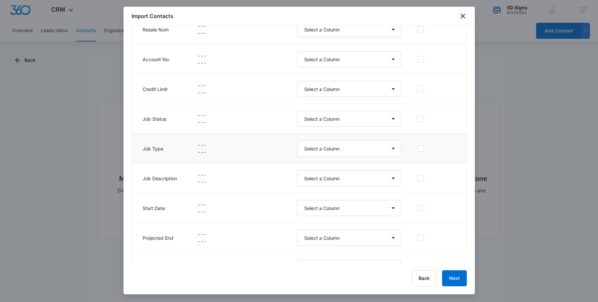
scroll to position [1081, 0]
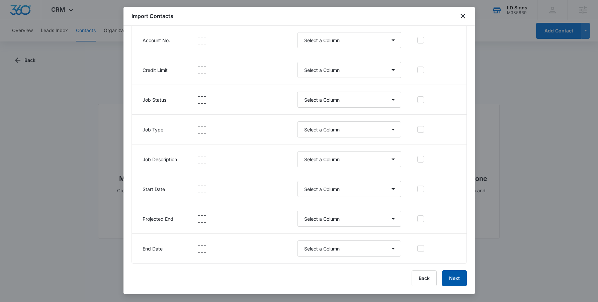
click at [454, 277] on button "Next" at bounding box center [454, 278] width 25 height 16
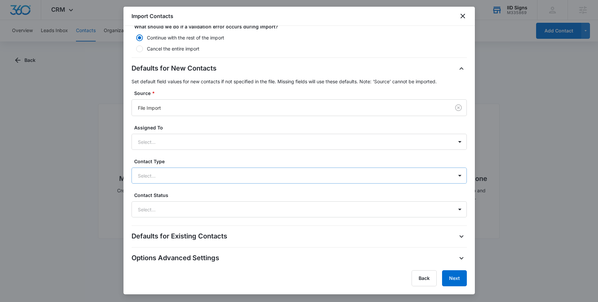
scroll to position [0, 0]
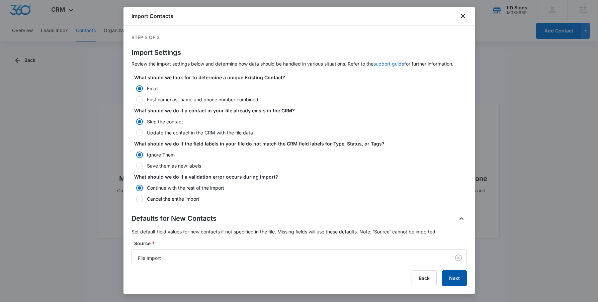
click at [453, 281] on button "Next" at bounding box center [454, 278] width 25 height 16
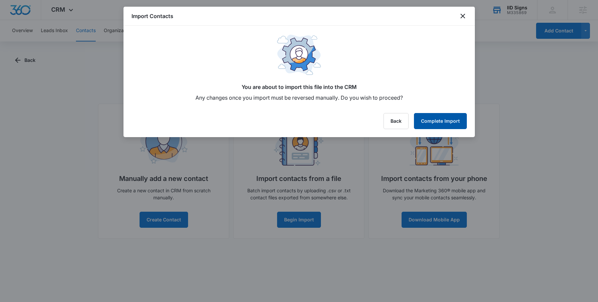
click at [430, 116] on button "Complete Import" at bounding box center [440, 121] width 53 height 16
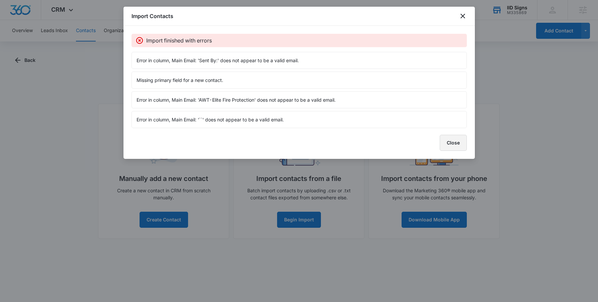
click at [462, 137] on button "Close" at bounding box center [453, 143] width 27 height 16
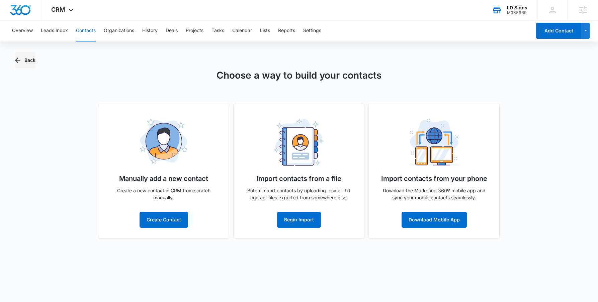
click at [28, 67] on button "Back" at bounding box center [25, 60] width 20 height 16
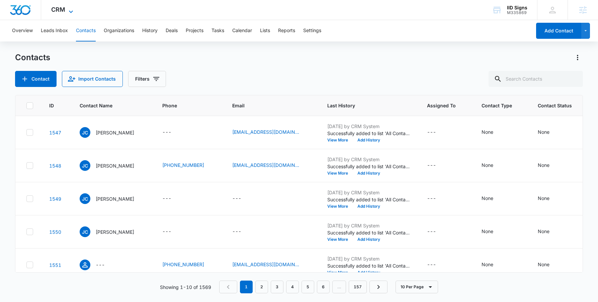
click at [68, 8] on icon at bounding box center [71, 12] width 8 height 8
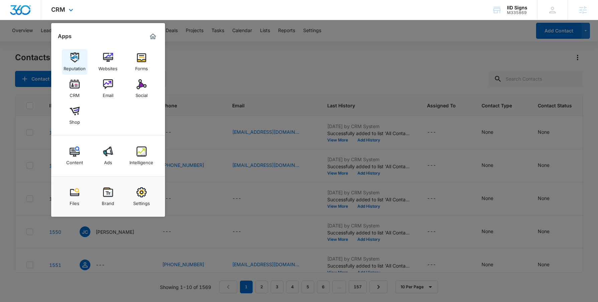
click at [75, 67] on div "Reputation" at bounding box center [75, 67] width 22 height 9
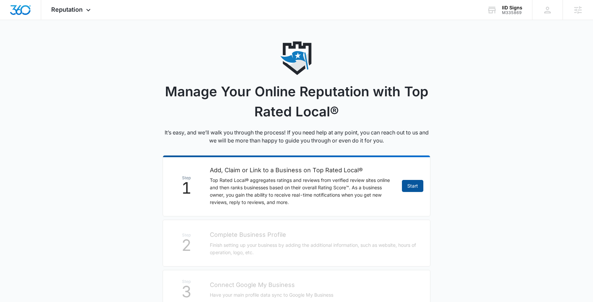
click at [414, 185] on link "Start" at bounding box center [412, 186] width 21 height 12
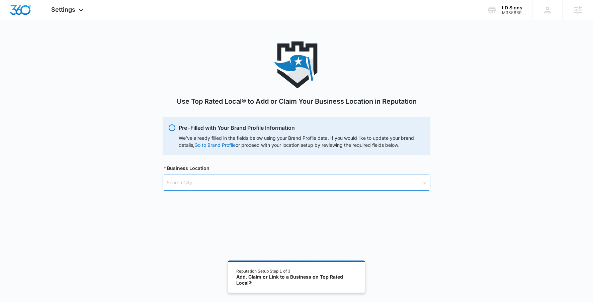
click at [197, 180] on input "search" at bounding box center [294, 182] width 255 height 15
type input "clarksboro"
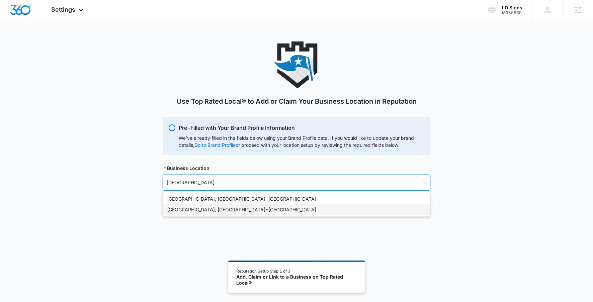
click at [190, 210] on div "Clarksboro, NJ - USA" at bounding box center [296, 209] width 259 height 7
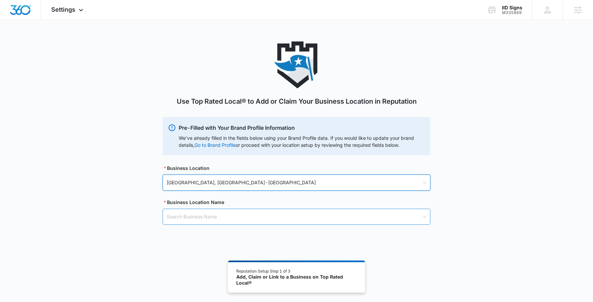
click at [210, 218] on input "search" at bounding box center [294, 216] width 255 height 15
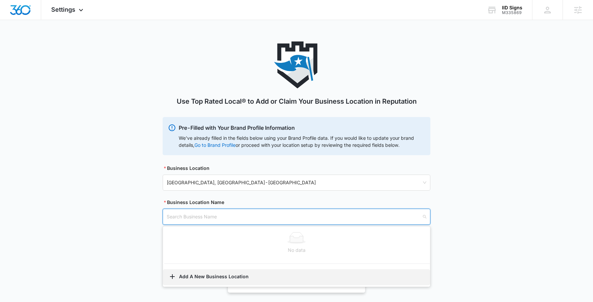
click at [205, 281] on button "Add A New Business Location" at bounding box center [296, 277] width 267 height 16
select select "New Jersey"
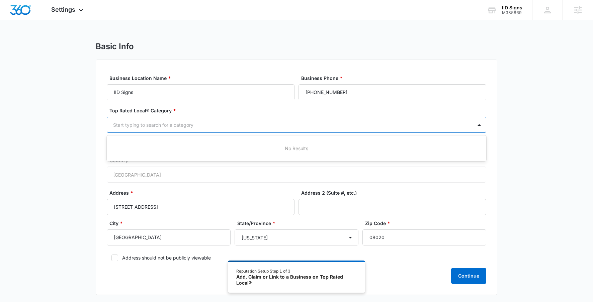
click at [194, 127] on div at bounding box center [288, 125] width 351 height 8
type input "sign"
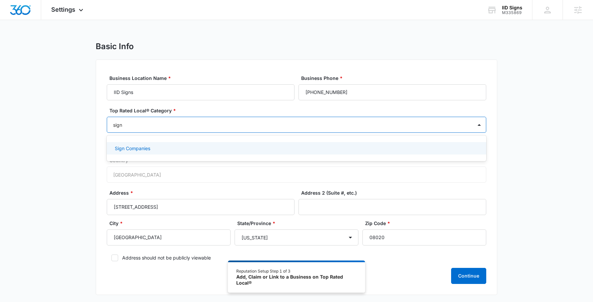
click at [192, 146] on div "Sign Companies" at bounding box center [296, 148] width 362 height 7
click at [92, 163] on div "Basic Info Business Location Name * IID Signs Business Phone * (609) 230-6272 T…" at bounding box center [296, 173] width 593 height 262
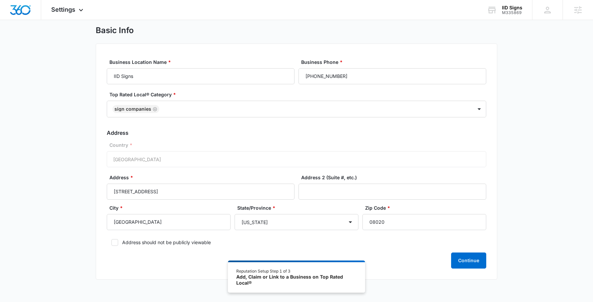
scroll to position [21, 0]
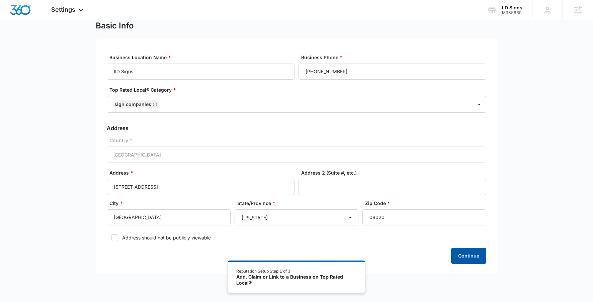
click at [466, 256] on button "Continue" at bounding box center [468, 256] width 35 height 16
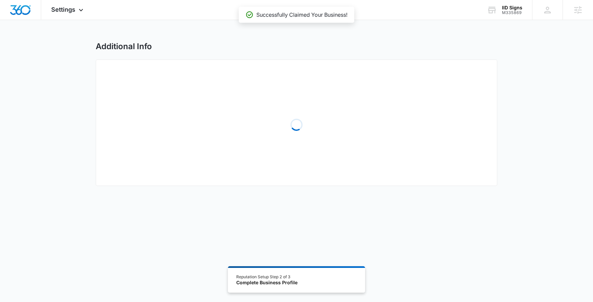
select select "2007"
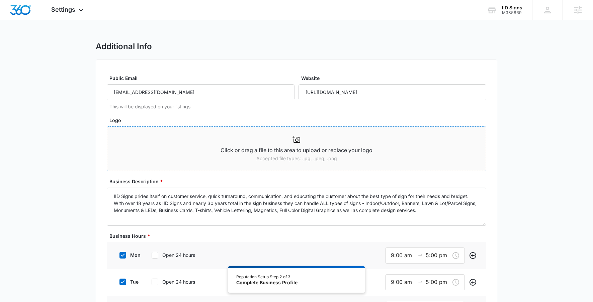
click at [235, 153] on p "Click or drag a file to this area to upload or replace your logo" at bounding box center [296, 150] width 379 height 8
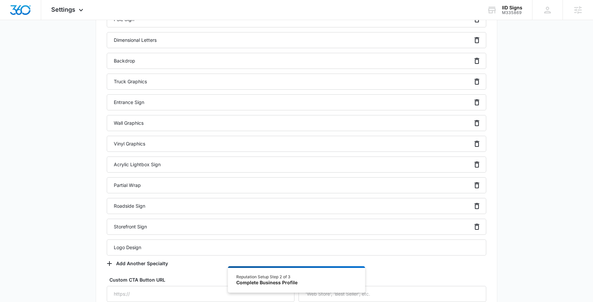
scroll to position [854, 0]
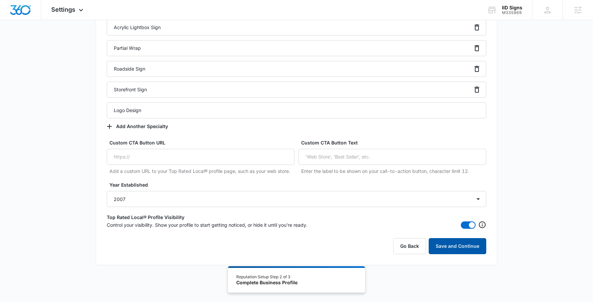
click at [459, 248] on button "Save and Continue" at bounding box center [458, 246] width 58 height 16
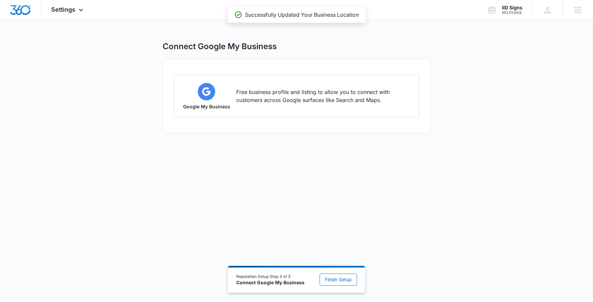
click at [335, 272] on div "Reputation Setup Step 3 of 3 Connect Google My Business Finish Setup" at bounding box center [296, 279] width 137 height 27
click at [331, 282] on span "Finish Setup" at bounding box center [338, 279] width 27 height 7
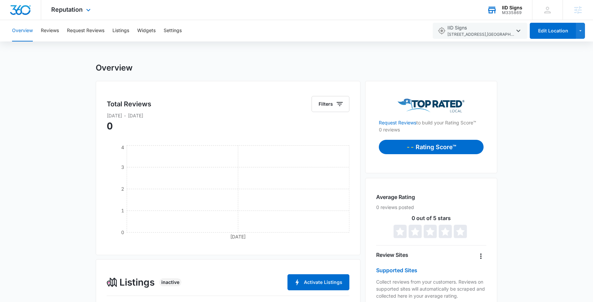
click at [499, 6] on div "IID Signs M335869 Your Accounts View All" at bounding box center [504, 10] width 55 height 20
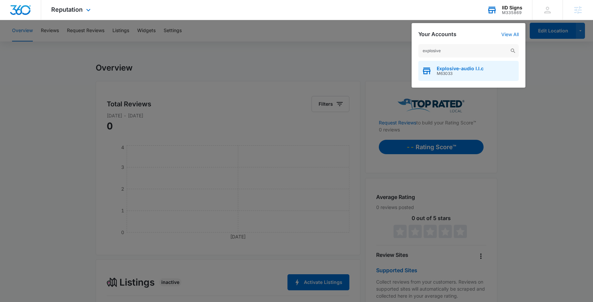
type input "explosive"
click at [440, 74] on span "M63033" at bounding box center [460, 73] width 47 height 5
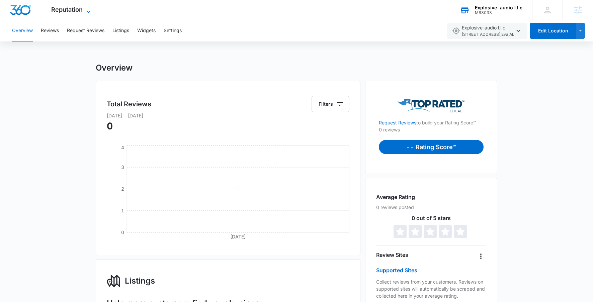
click at [77, 10] on span "Reputation" at bounding box center [66, 9] width 31 height 7
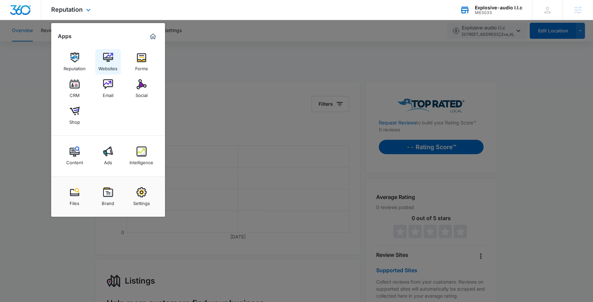
click at [107, 55] on img at bounding box center [108, 58] width 10 height 10
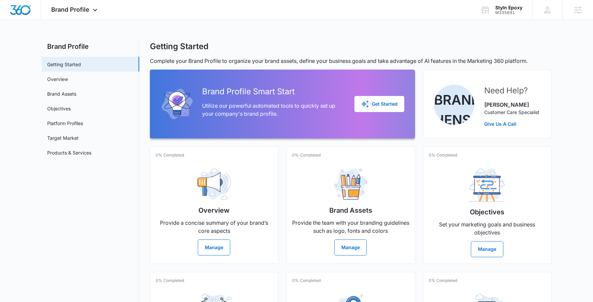
click at [354, 98] on div "Brand Profile Smart Start Utilize our powerful automated tools to quickly set u…" at bounding box center [283, 104] width 244 height 53
click at [361, 100] on icon "button" at bounding box center [365, 104] width 8 height 8
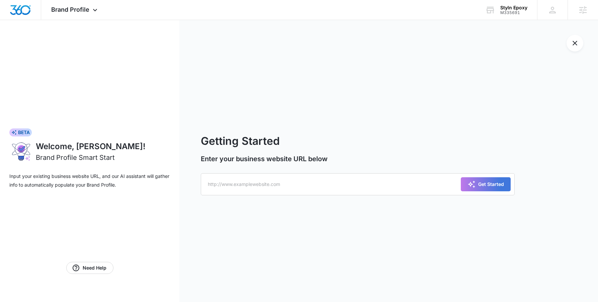
click at [295, 172] on form "Getting Started Enter your business website URL below Get Started" at bounding box center [358, 161] width 314 height 56
click at [287, 178] on input "text" at bounding box center [358, 184] width 314 height 22
type input "x"
paste input "m335691stylnepoxy.mywebsites360.com"
type input "m335691stylnepoxy.mywebsites360.com"
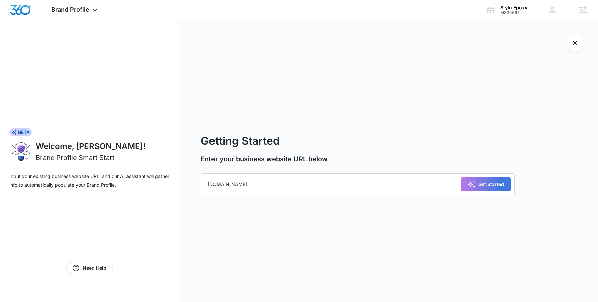
click at [493, 192] on div "Get Started" at bounding box center [486, 184] width 50 height 22
click at [496, 186] on div "Get Started" at bounding box center [486, 184] width 36 height 8
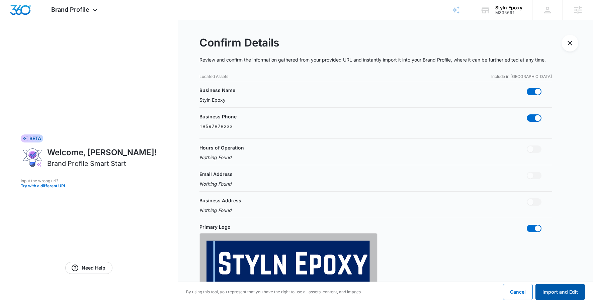
click at [567, 291] on button "Import and Edit" at bounding box center [561, 292] width 50 height 16
